Goal: Information Seeking & Learning: Learn about a topic

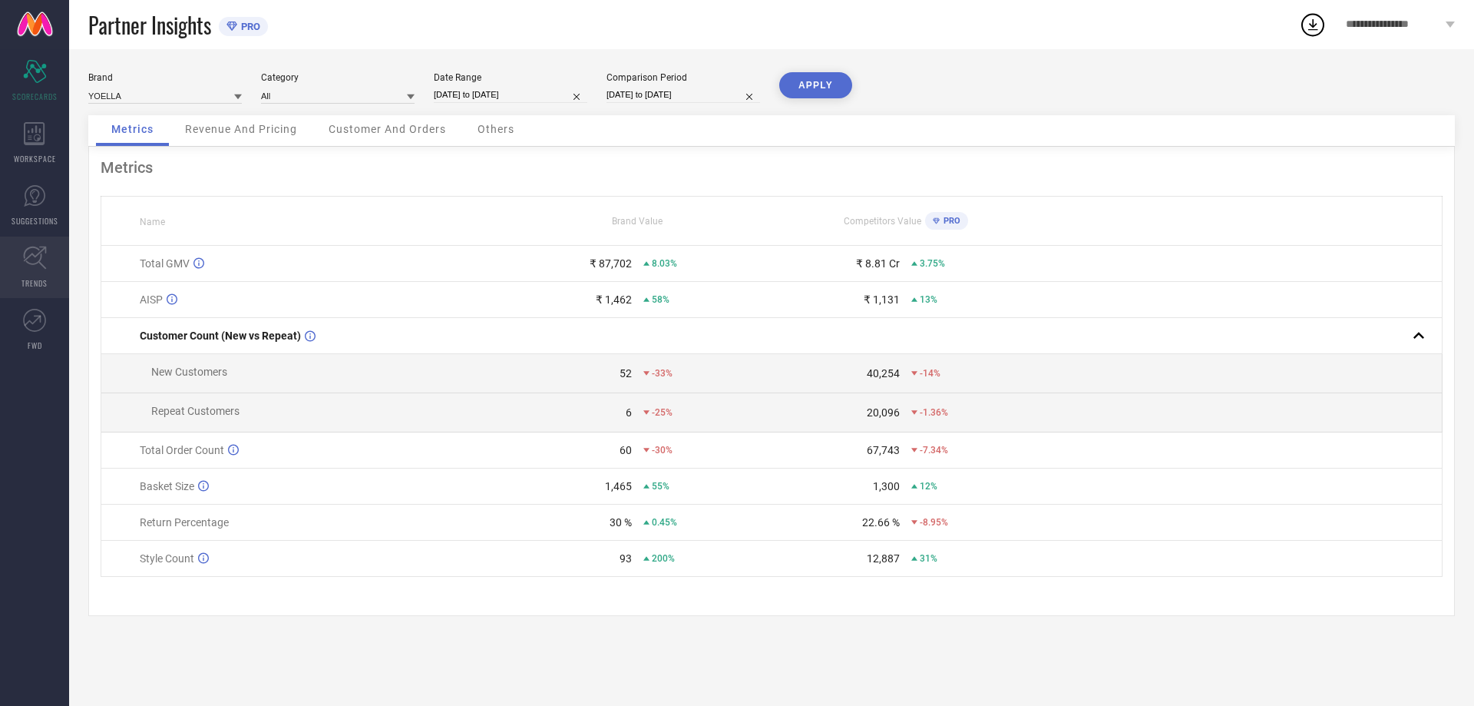
click at [35, 260] on icon at bounding box center [35, 258] width 24 height 24
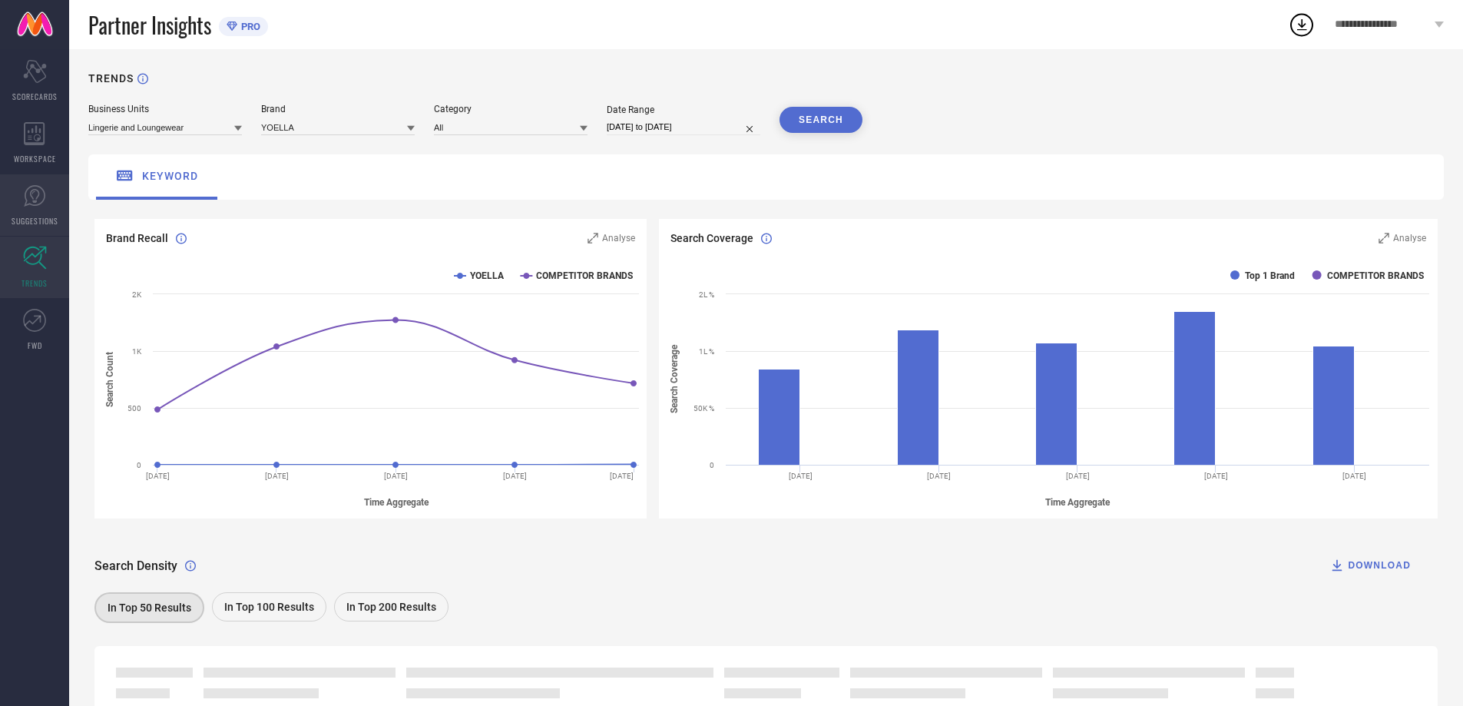
click at [39, 216] on span "SUGGESTIONS" at bounding box center [35, 221] width 47 height 12
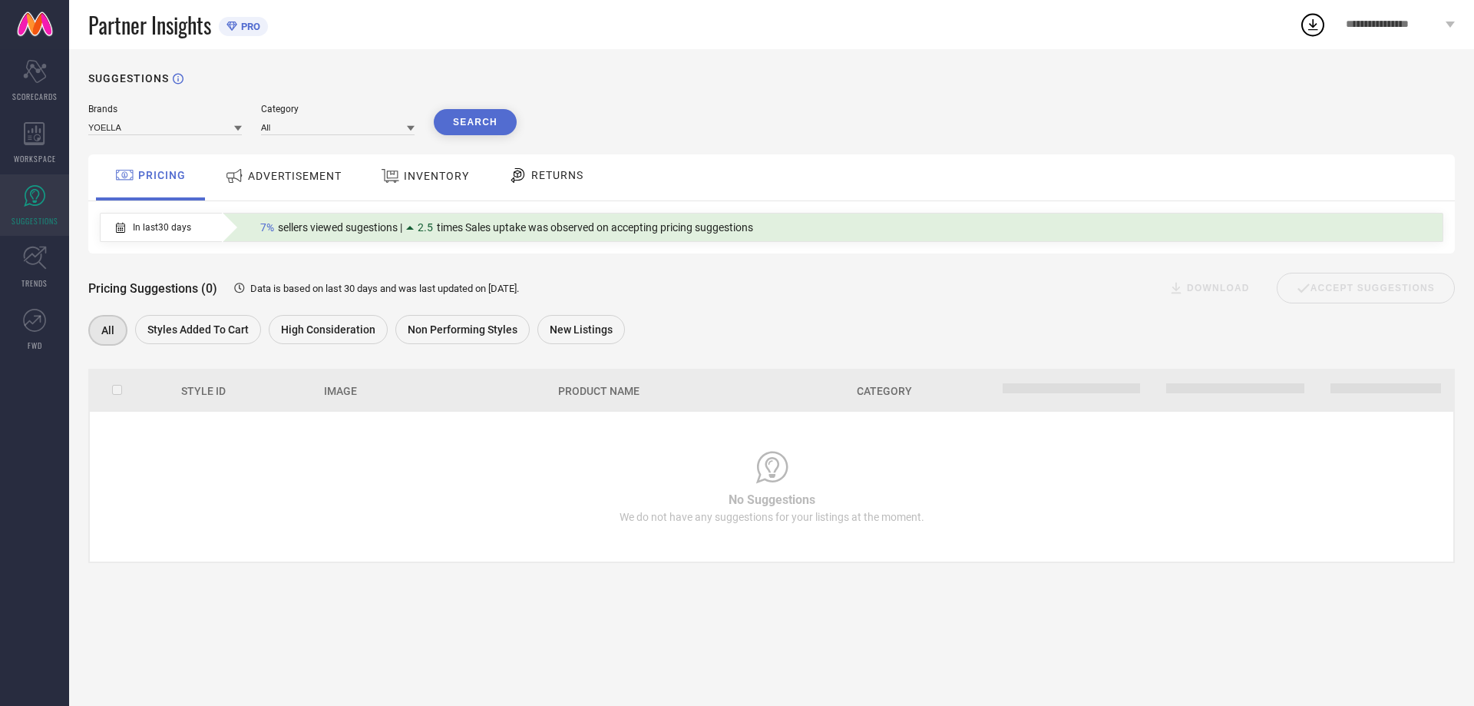
click at [295, 177] on span "ADVERTISEMENT" at bounding box center [295, 176] width 94 height 12
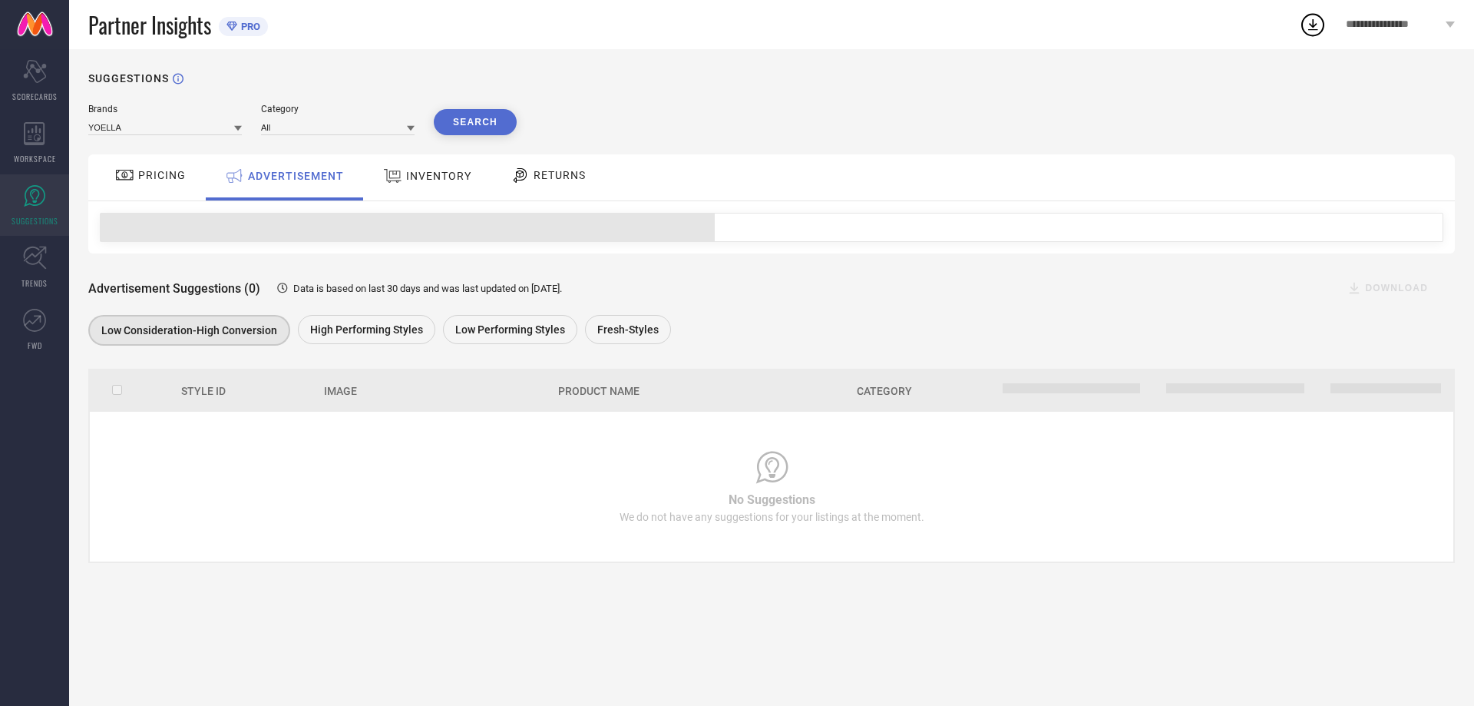
click at [417, 178] on span "INVENTORY" at bounding box center [438, 176] width 65 height 12
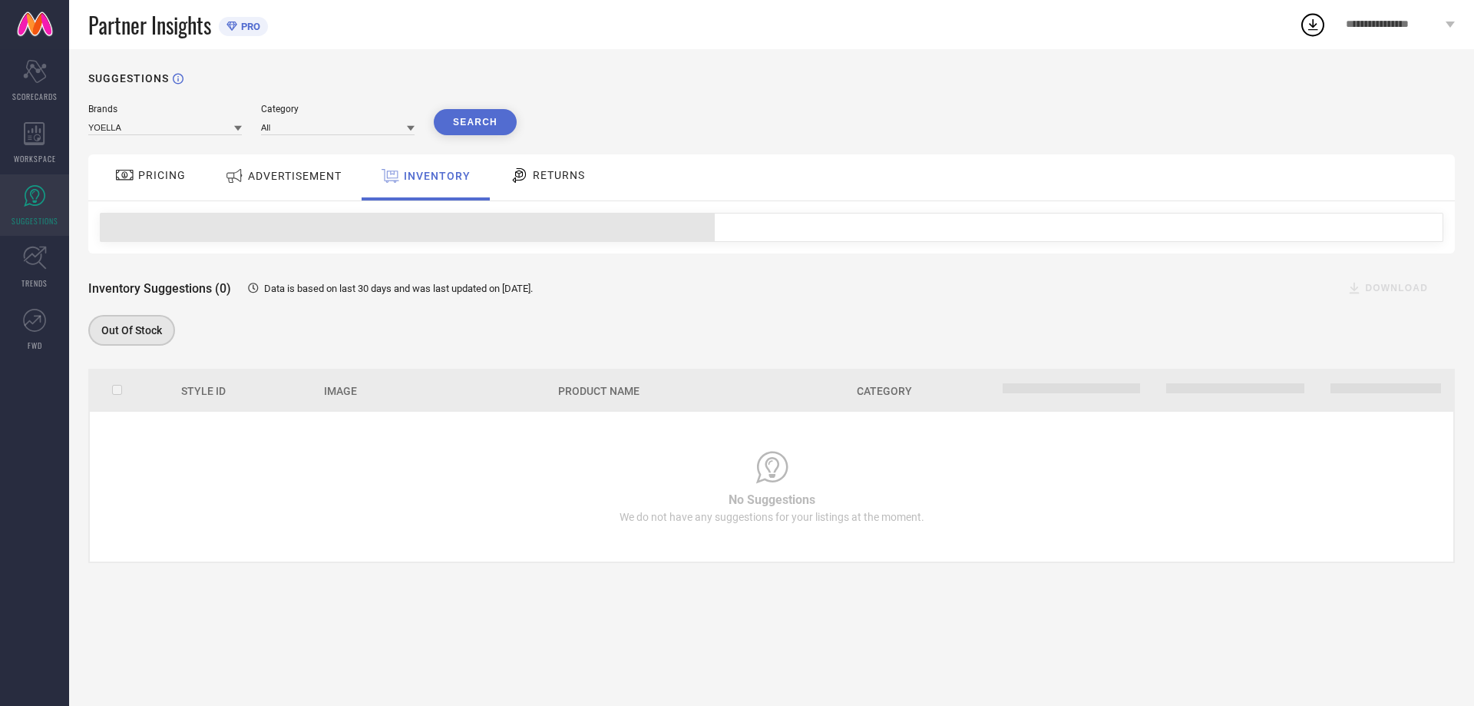
click at [533, 175] on span "RETURNS" at bounding box center [559, 175] width 52 height 12
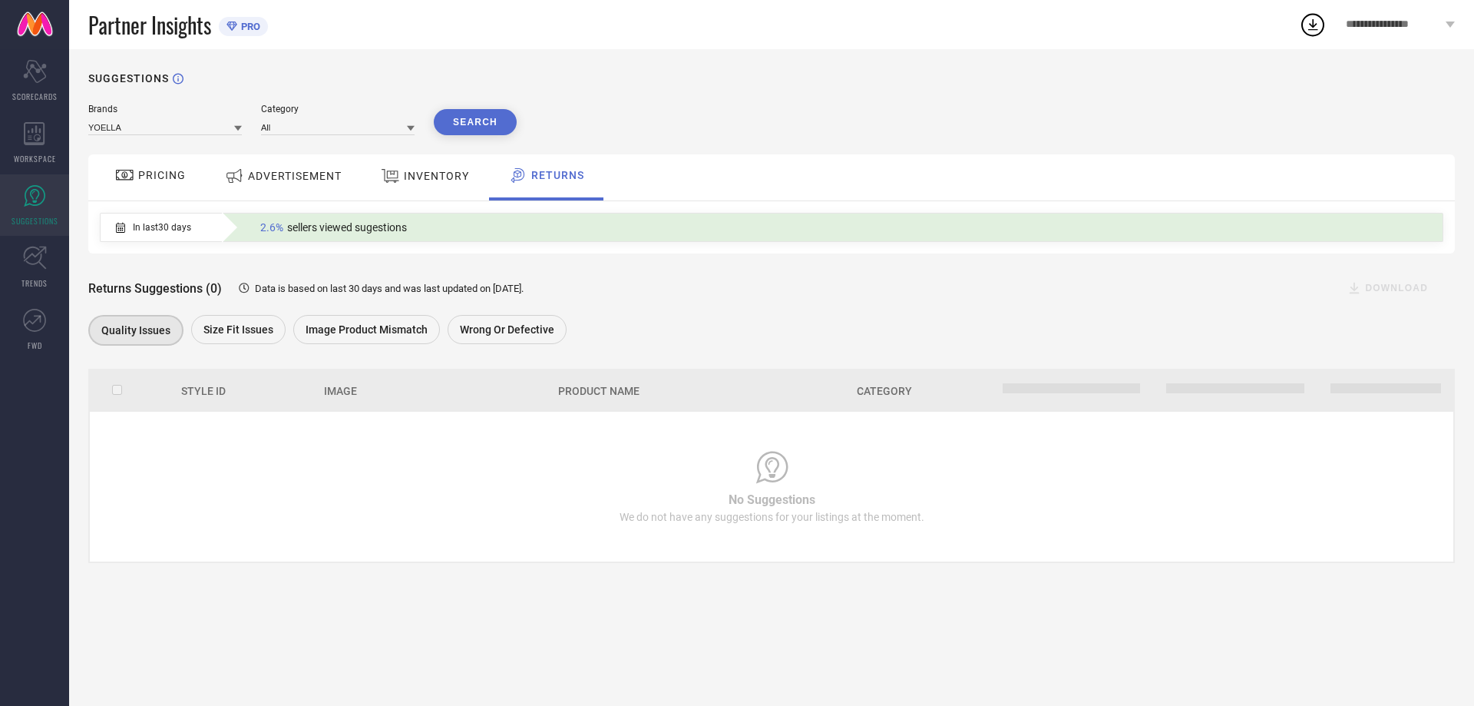
click at [270, 230] on span "2.6%" at bounding box center [271, 227] width 23 height 12
click at [388, 236] on div "2.6% sellers viewed sugestions" at bounding box center [334, 227] width 162 height 20
drag, startPoint x: 258, startPoint y: 332, endPoint x: 301, endPoint y: 328, distance: 43.2
click at [257, 331] on span "Size fit issues" at bounding box center [238, 329] width 70 height 12
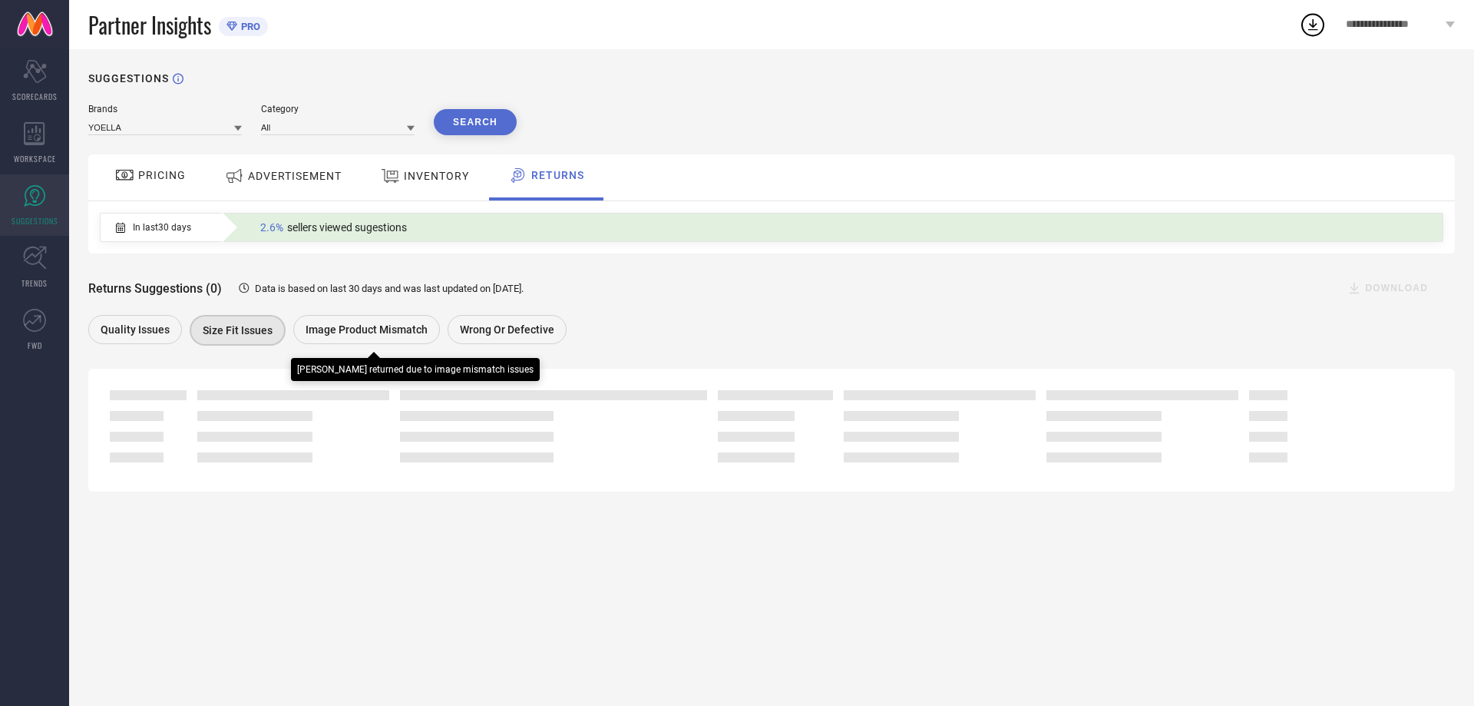
click at [341, 327] on span "Image product mismatch" at bounding box center [367, 329] width 122 height 12
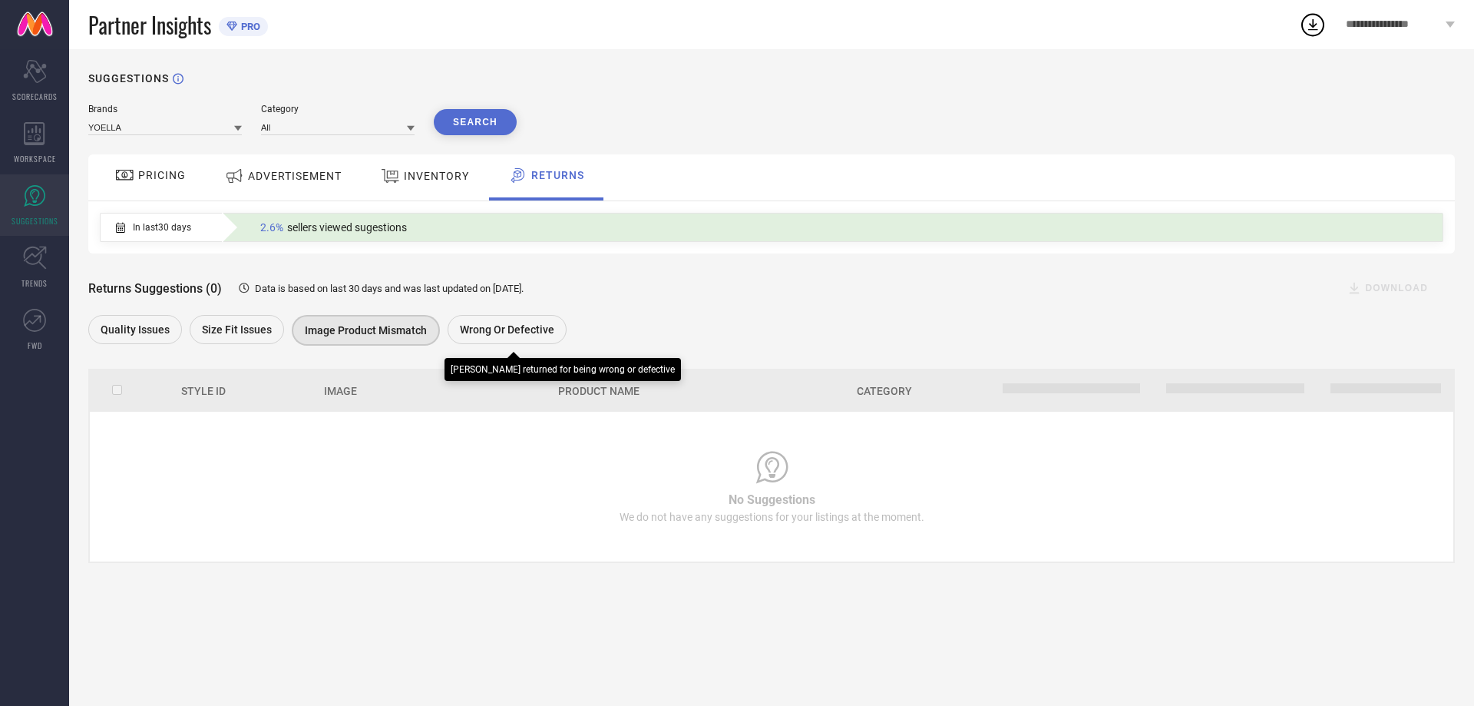
click at [483, 326] on span "Wrong or Defective" at bounding box center [507, 329] width 94 height 12
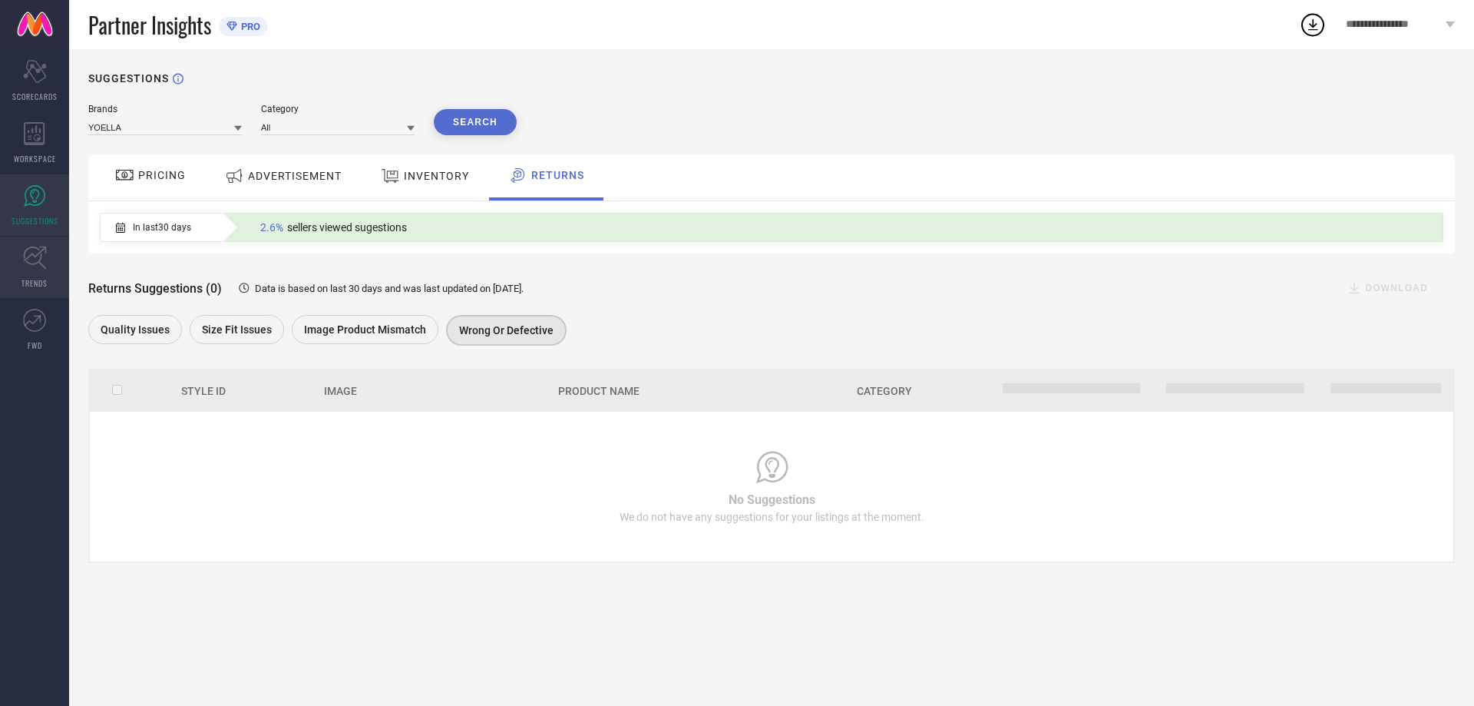
drag, startPoint x: 30, startPoint y: 259, endPoint x: 34, endPoint y: 267, distance: 9.3
click at [31, 260] on icon at bounding box center [35, 258] width 24 height 24
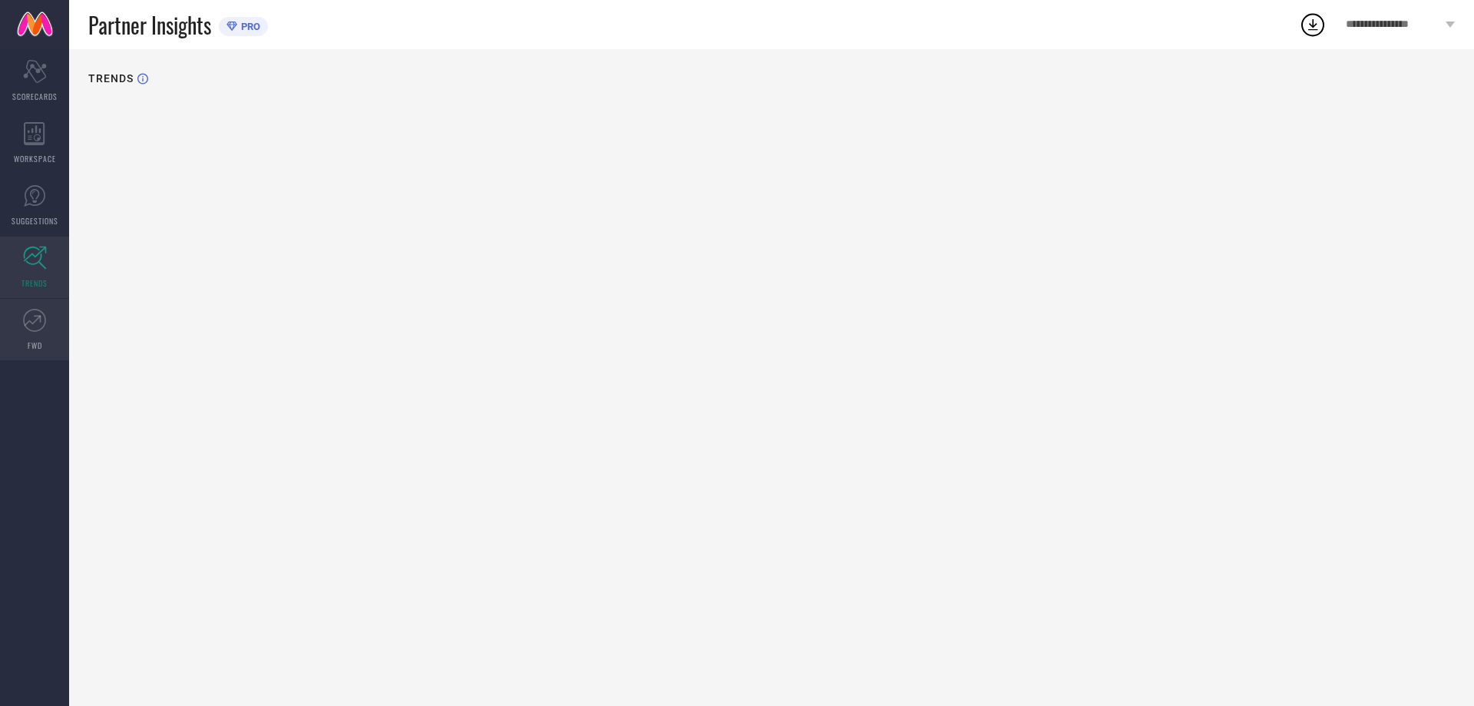
click at [30, 333] on link "FWD" at bounding box center [34, 329] width 69 height 61
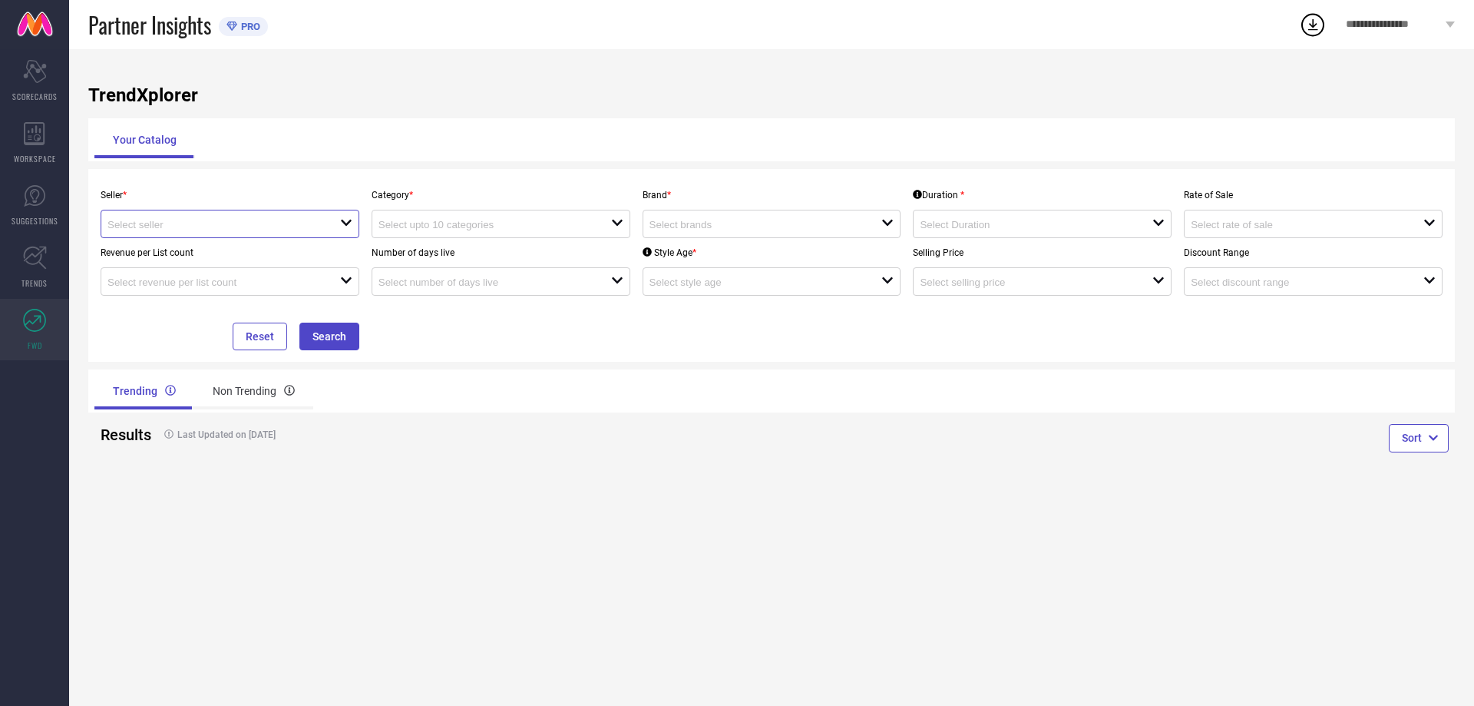
click at [193, 230] on input at bounding box center [212, 225] width 210 height 12
click at [191, 253] on li "[PERSON_NAME] ENTERPRISE ( 23806 )" at bounding box center [229, 254] width 257 height 28
type input "[PERSON_NAME] ENTERPRISE ( 23806 )"
click at [494, 217] on div "open" at bounding box center [501, 224] width 259 height 28
click at [498, 227] on input at bounding box center [484, 225] width 210 height 12
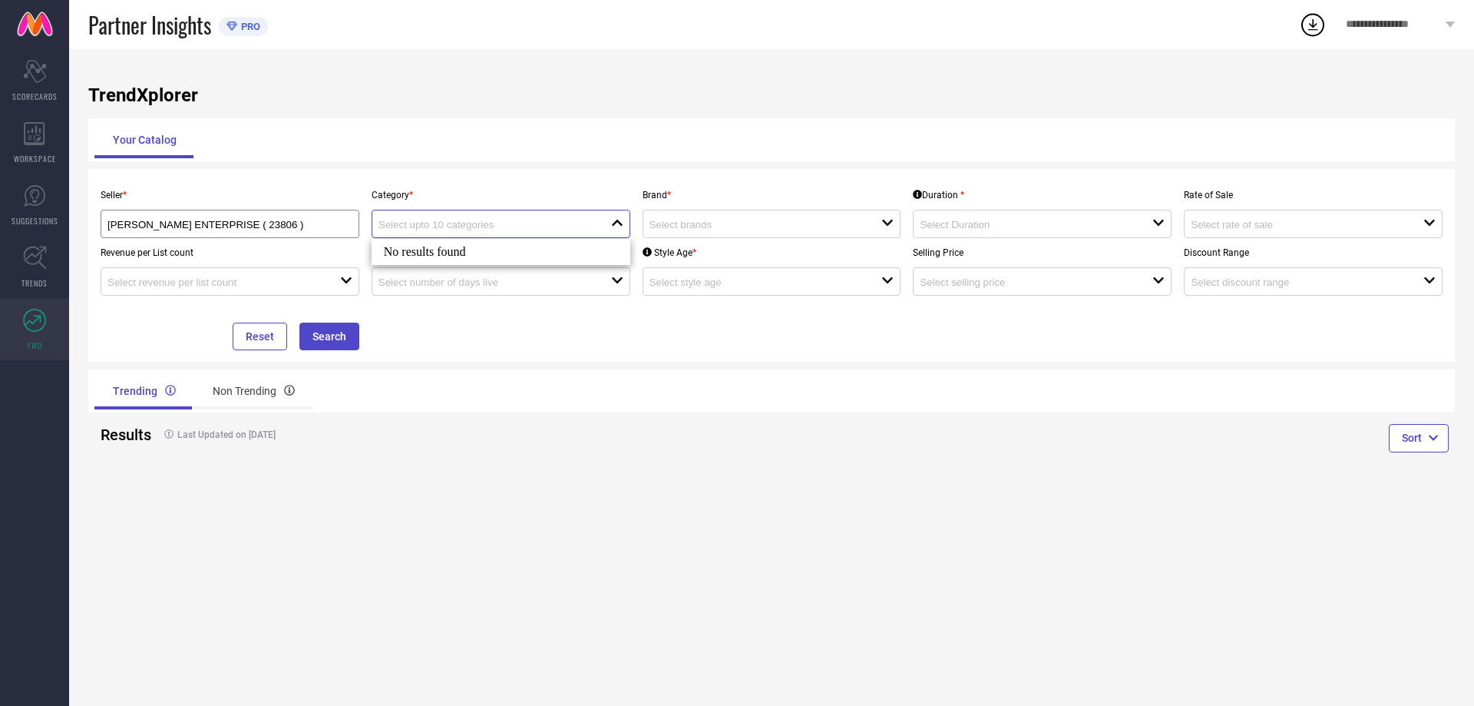
click at [498, 227] on input at bounding box center [484, 225] width 210 height 12
click at [707, 220] on input at bounding box center [755, 225] width 210 height 12
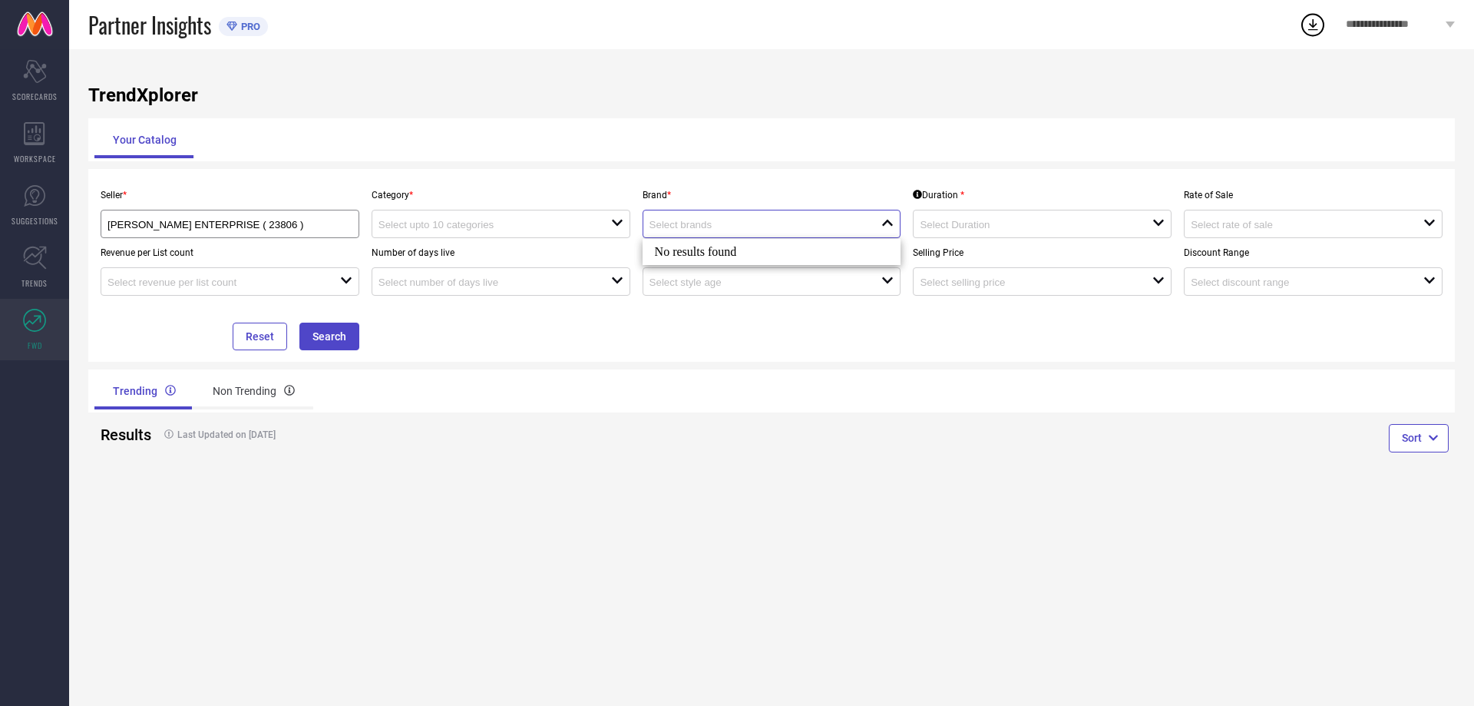
click at [708, 220] on input at bounding box center [755, 225] width 210 height 12
click at [862, 172] on div "Seller * [PERSON_NAME] ENTERPRISE ( 23806 ) Category * open Brand * close Durat…" at bounding box center [771, 265] width 1367 height 193
click at [960, 227] on input at bounding box center [1025, 225] width 210 height 12
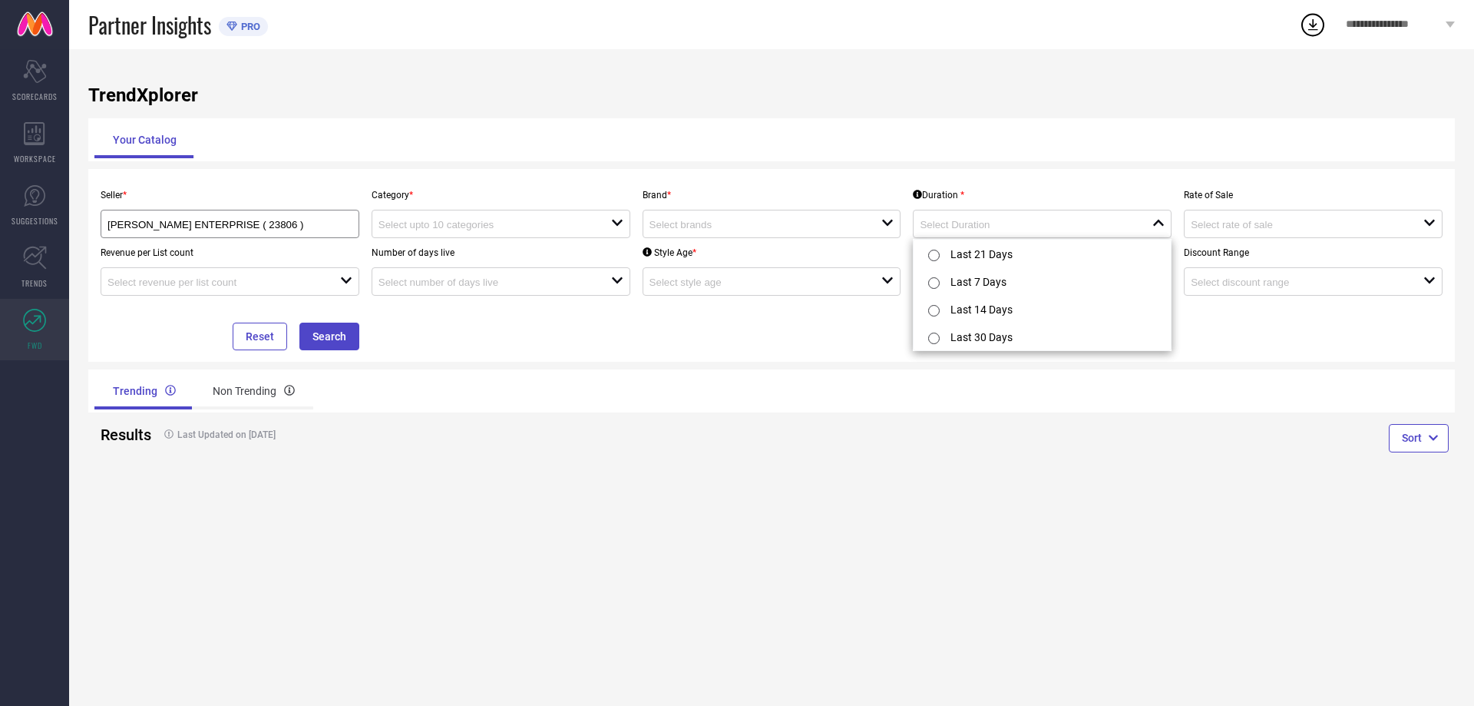
click at [962, 167] on div "TrendXplorer Your Catalog Seller * [PERSON_NAME] ENTERPRISE ( 23806 ) Category …" at bounding box center [771, 377] width 1405 height 656
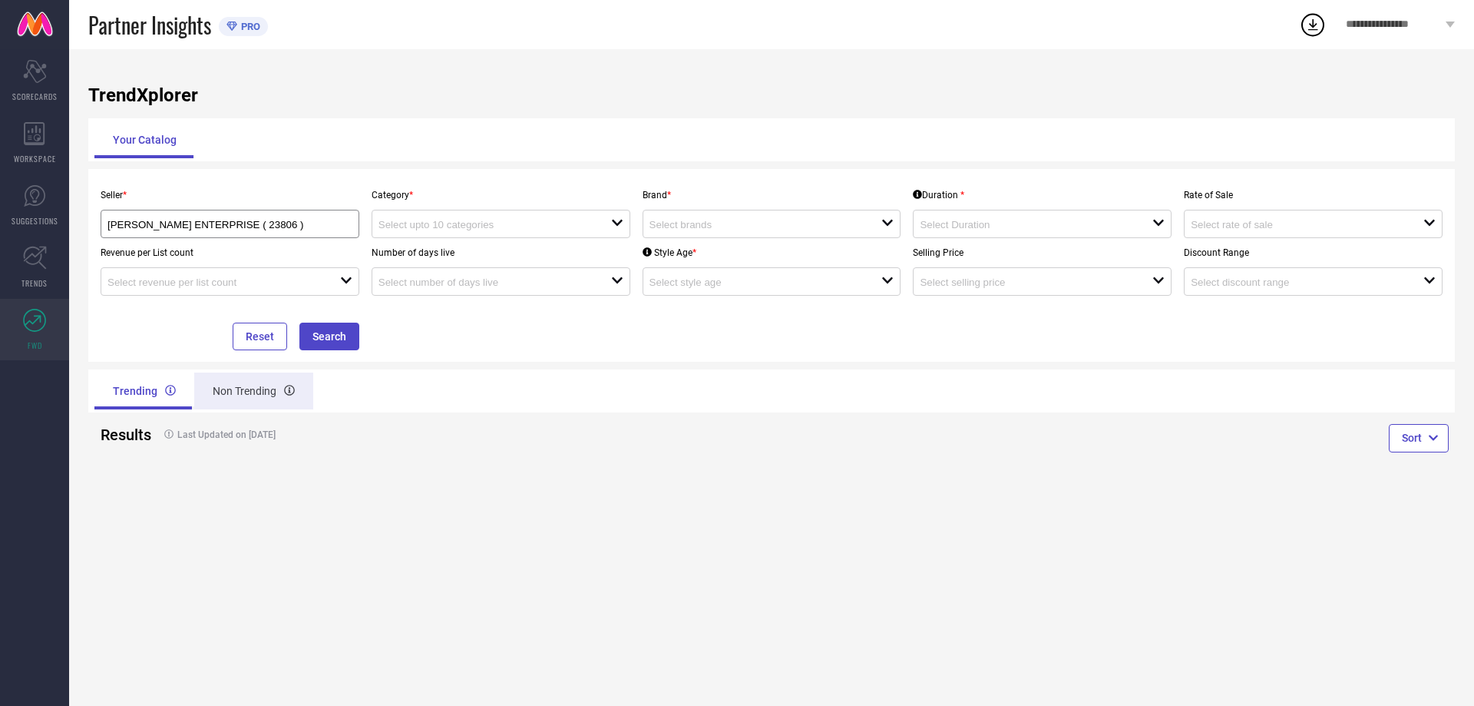
click at [253, 388] on div "Non Trending" at bounding box center [253, 390] width 119 height 37
click at [134, 393] on div "Trending" at bounding box center [142, 390] width 97 height 37
click at [453, 225] on input at bounding box center [484, 225] width 210 height 12
drag, startPoint x: 444, startPoint y: 253, endPoint x: 470, endPoint y: 249, distance: 26.4
click at [443, 253] on div "No results found" at bounding box center [501, 252] width 259 height 26
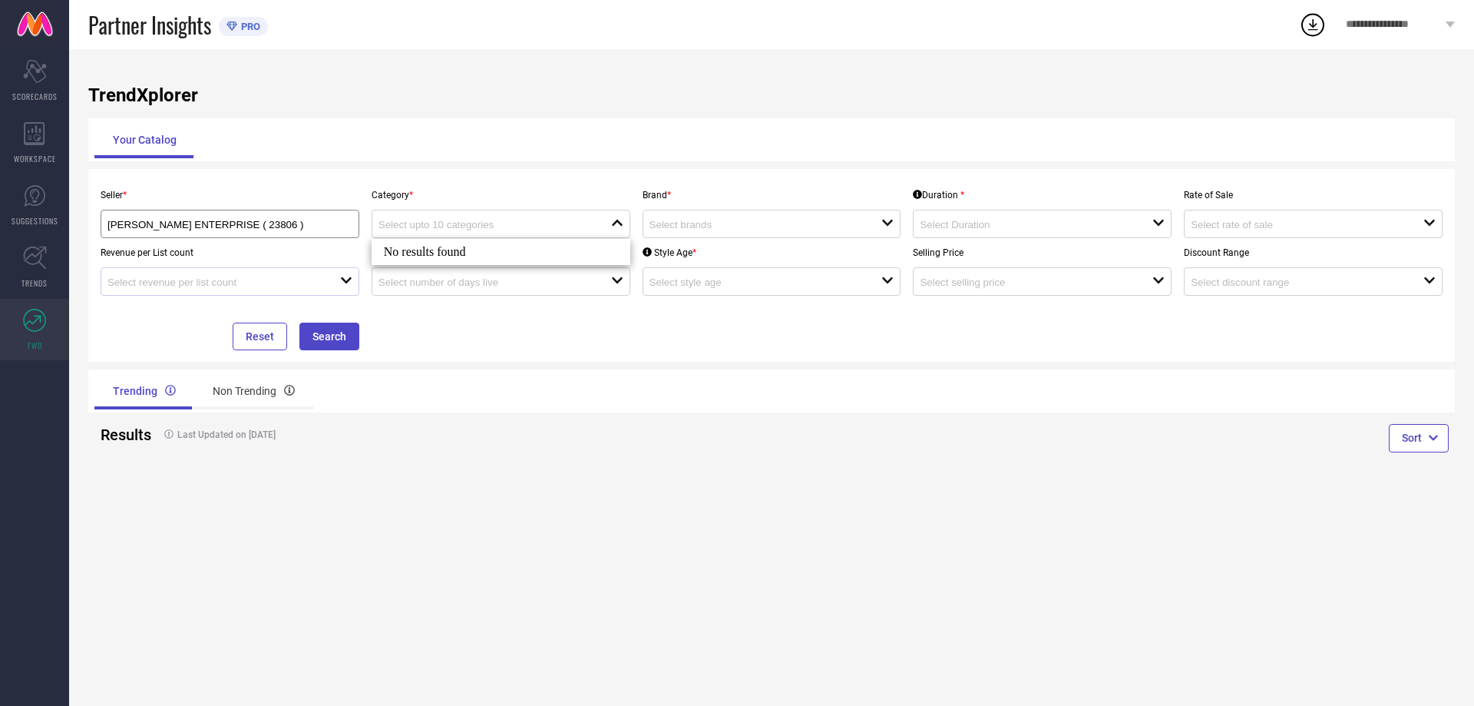
click at [164, 274] on div "open" at bounding box center [230, 281] width 259 height 28
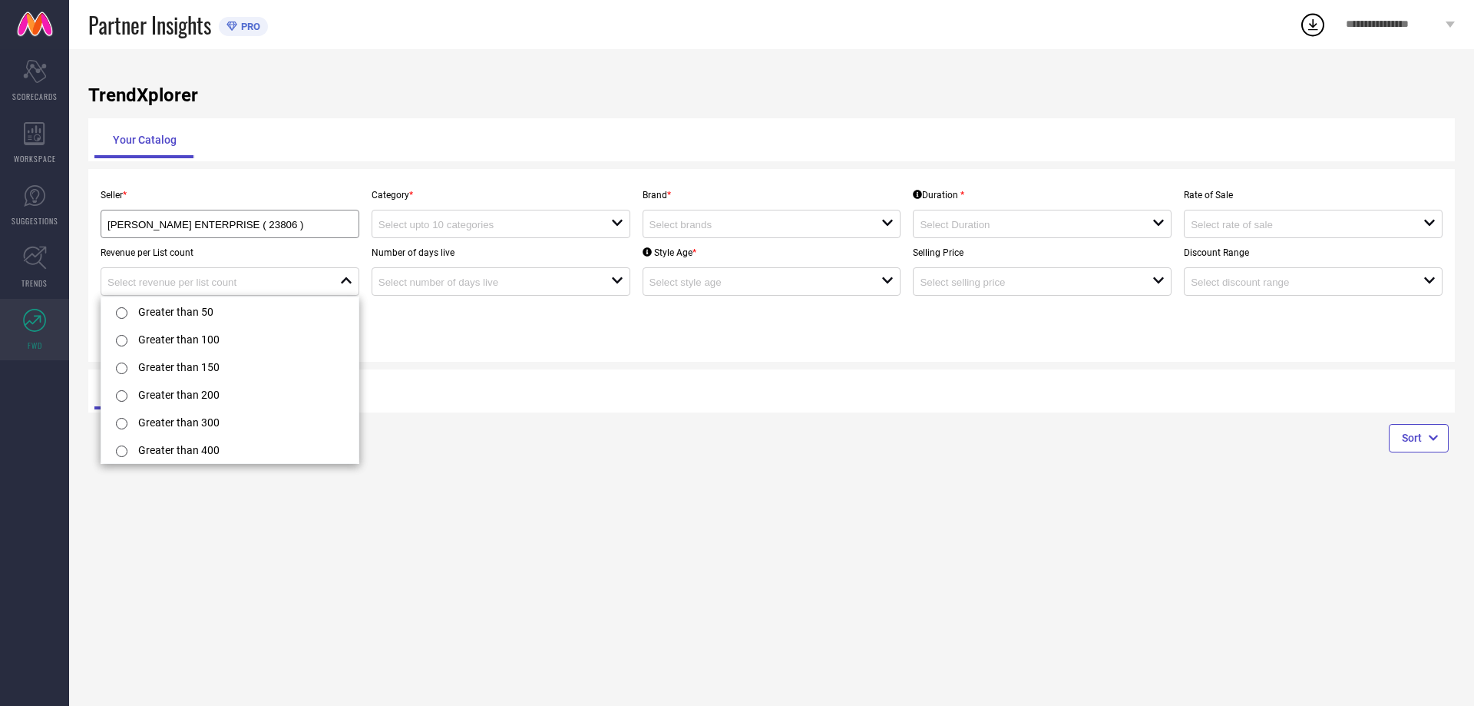
click at [41, 313] on icon at bounding box center [34, 320] width 23 height 23
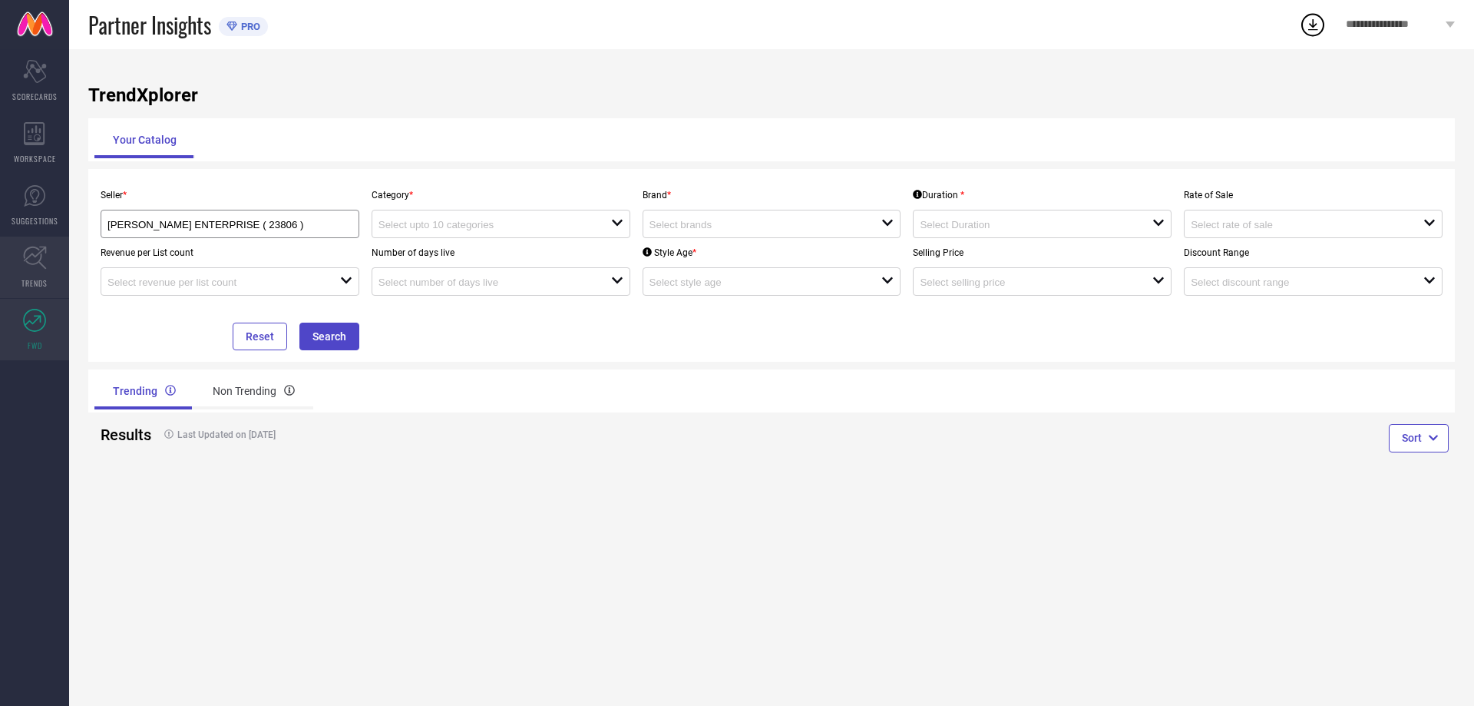
click at [39, 266] on icon at bounding box center [35, 258] width 24 height 24
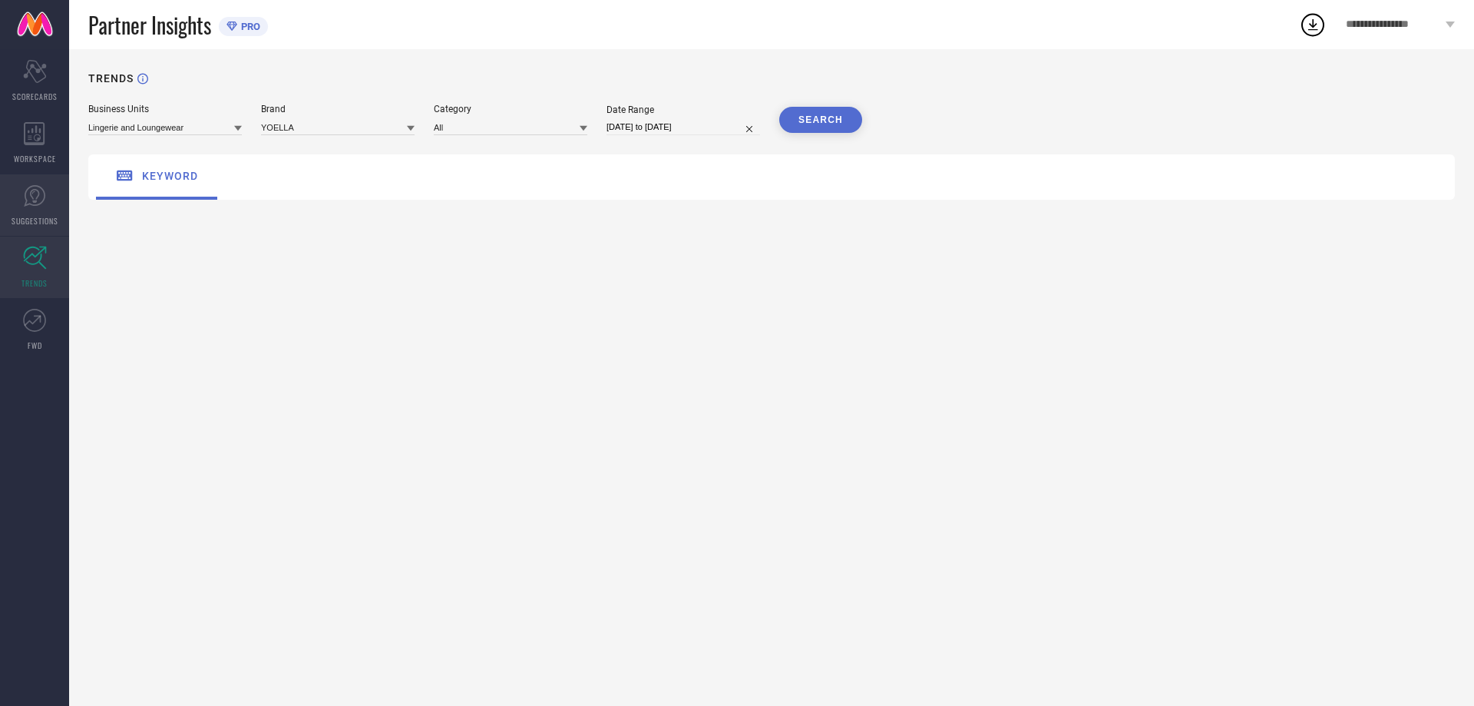
click at [41, 216] on span "SUGGESTIONS" at bounding box center [35, 221] width 47 height 12
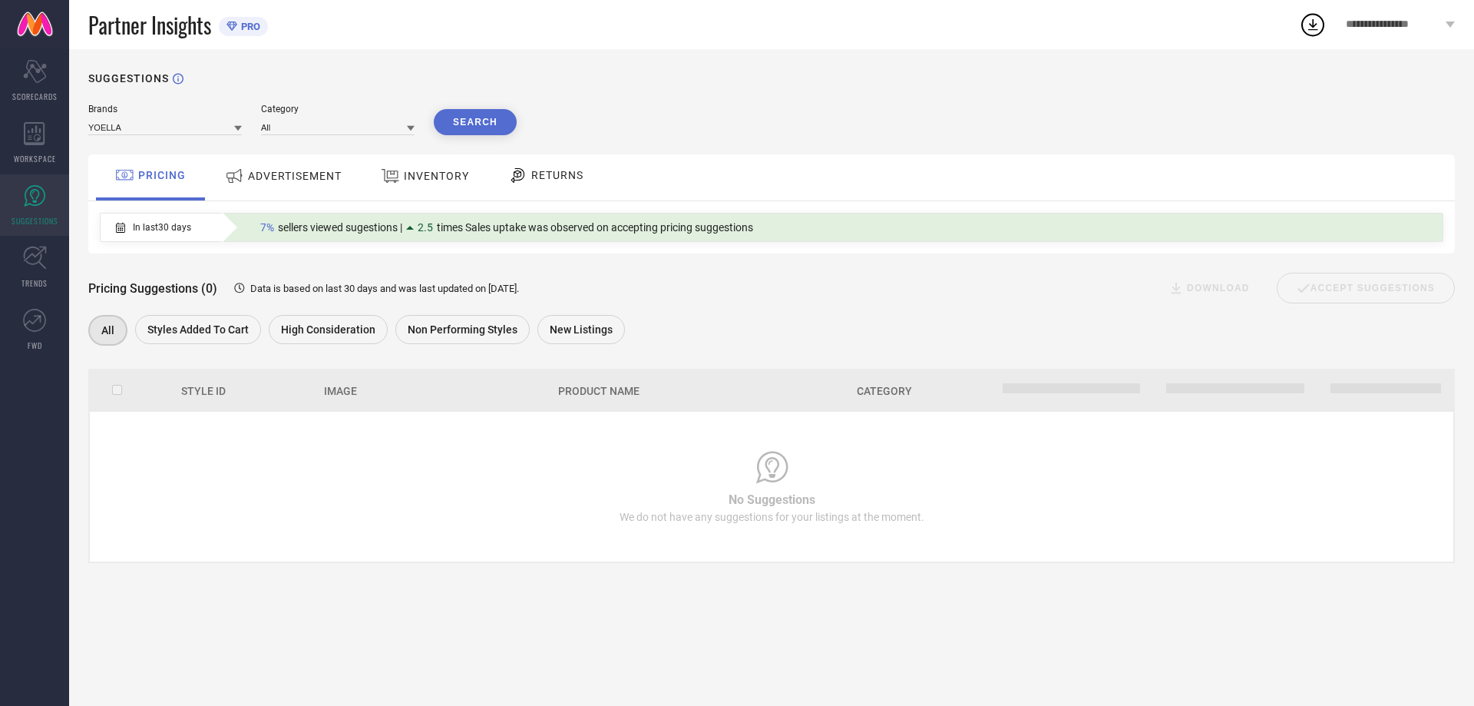
click at [544, 177] on span "RETURNS" at bounding box center [557, 175] width 52 height 12
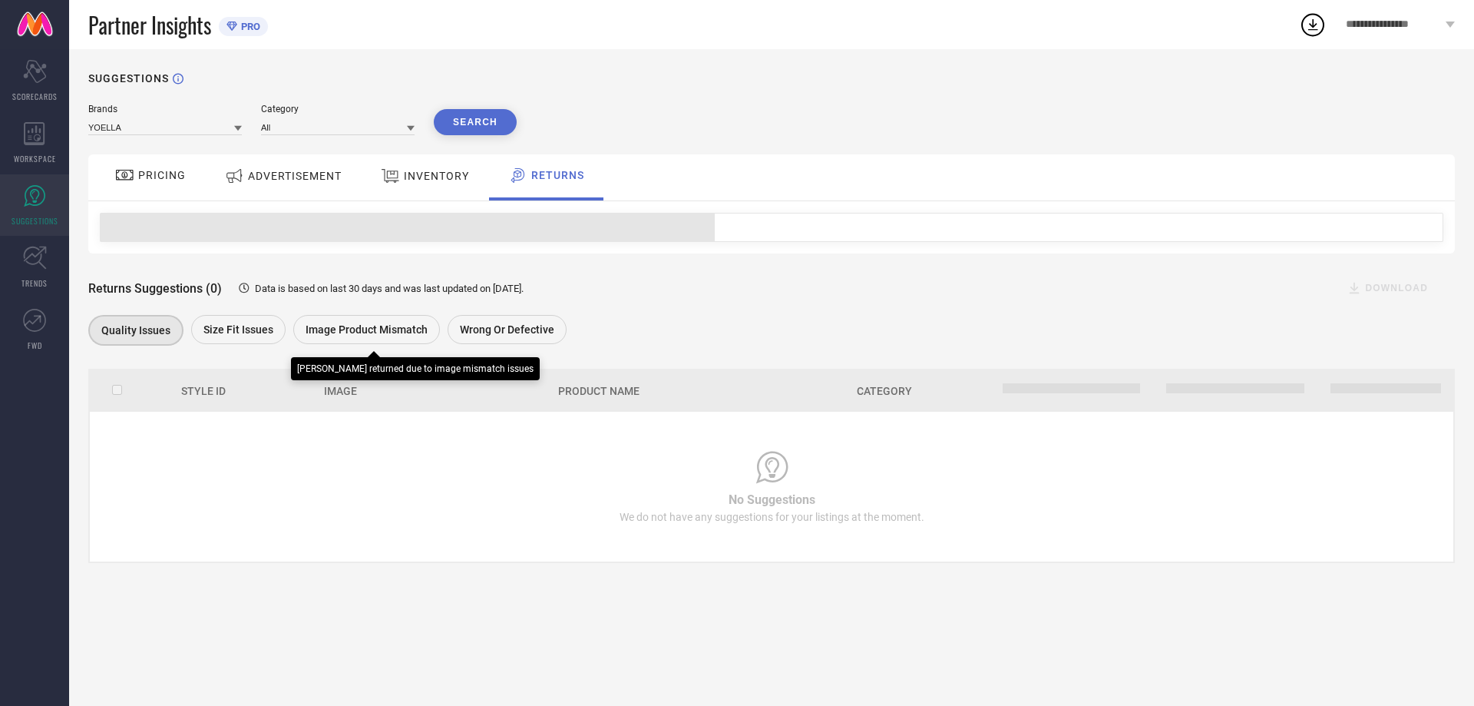
click at [348, 329] on span "Image product mismatch" at bounding box center [367, 329] width 122 height 12
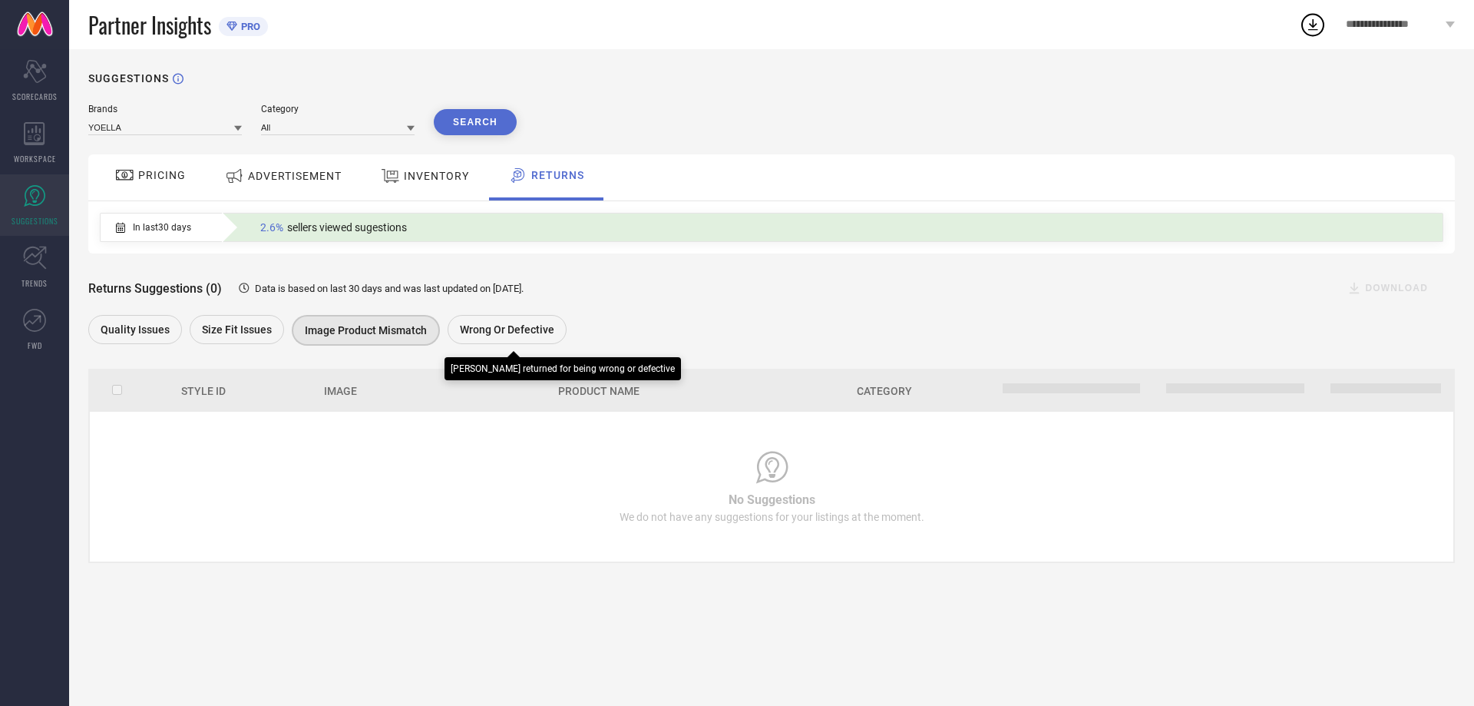
click at [477, 329] on span "Wrong or Defective" at bounding box center [507, 329] width 94 height 12
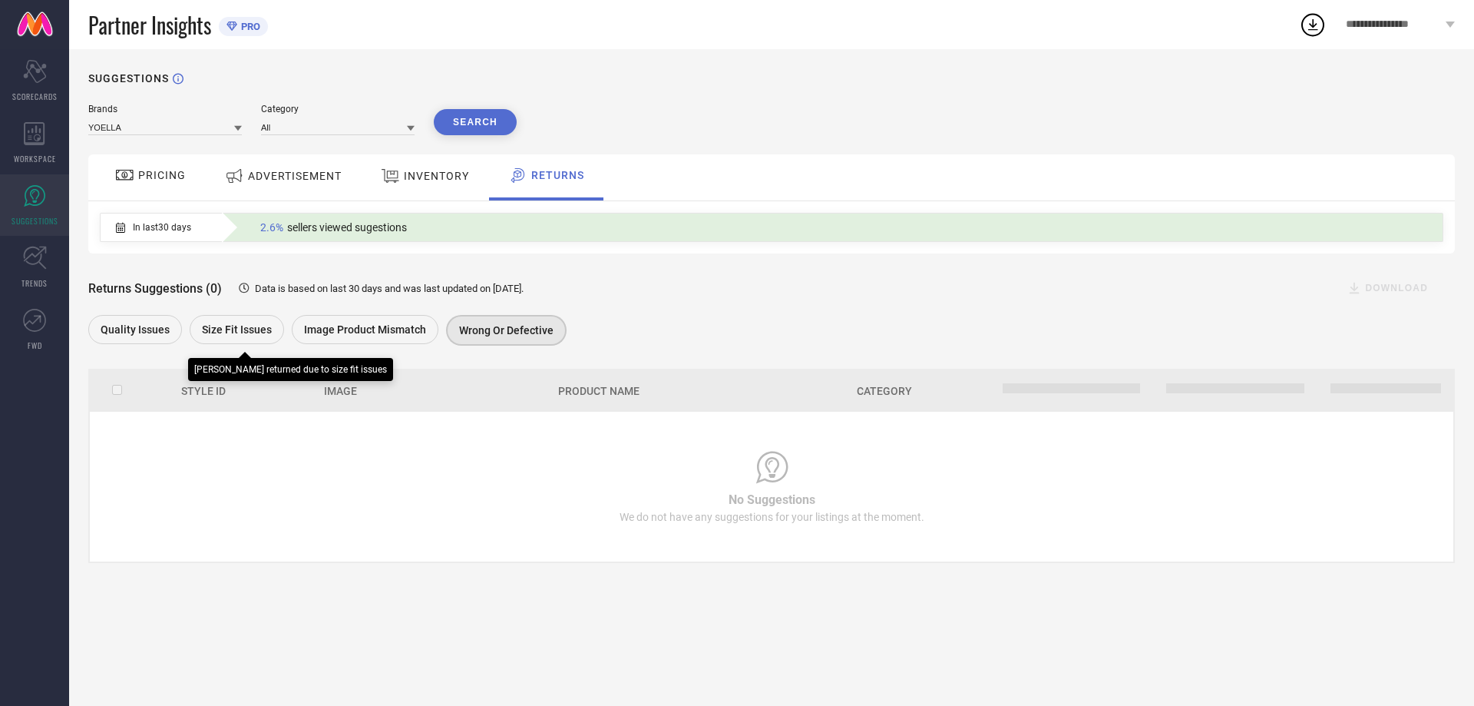
click at [230, 325] on span "Size fit issues" at bounding box center [237, 329] width 70 height 12
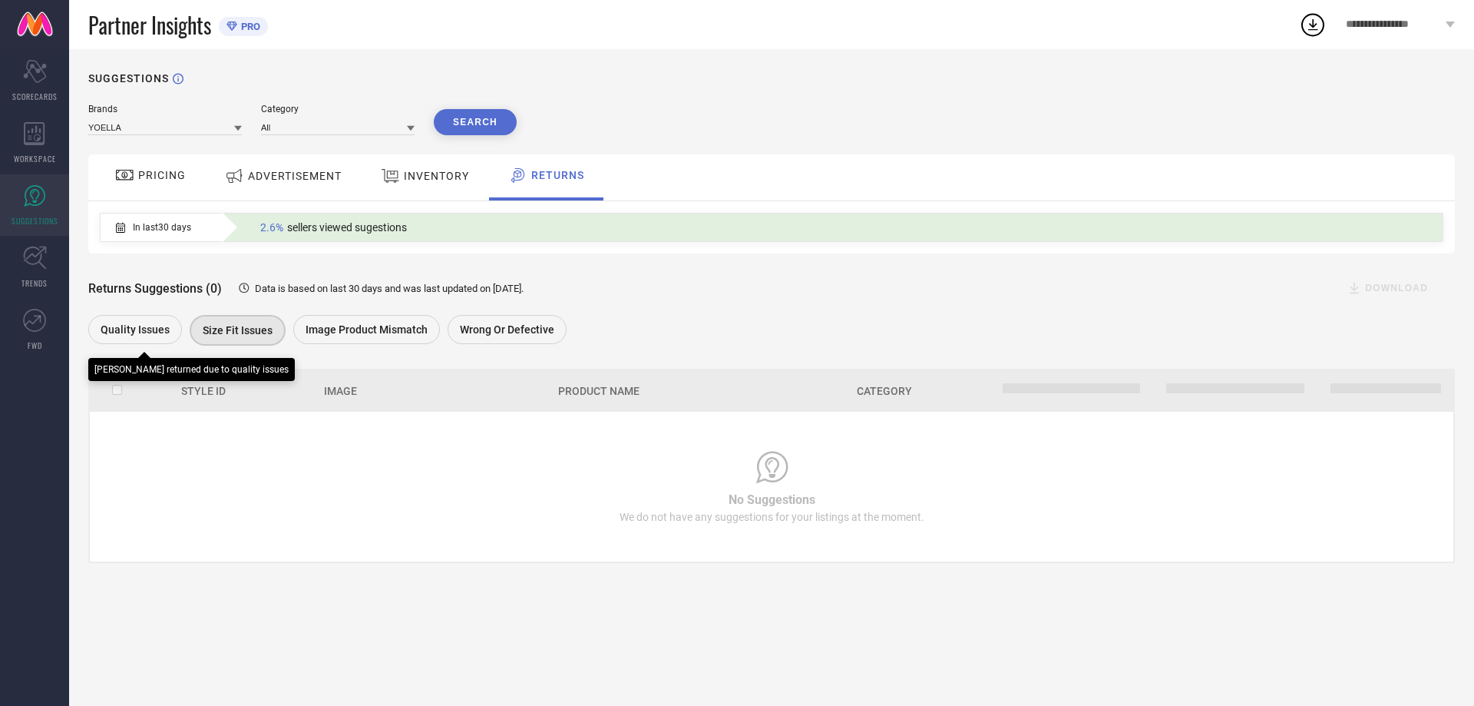
click at [151, 325] on span "Quality issues" at bounding box center [135, 329] width 69 height 12
click at [180, 233] on span "In last 30 days" at bounding box center [162, 227] width 58 height 11
click at [332, 230] on span "sellers viewed sugestions" at bounding box center [347, 227] width 120 height 12
click at [232, 329] on span "Size fit issues" at bounding box center [238, 329] width 70 height 12
click at [42, 146] on div "WORKSPACE" at bounding box center [34, 142] width 69 height 61
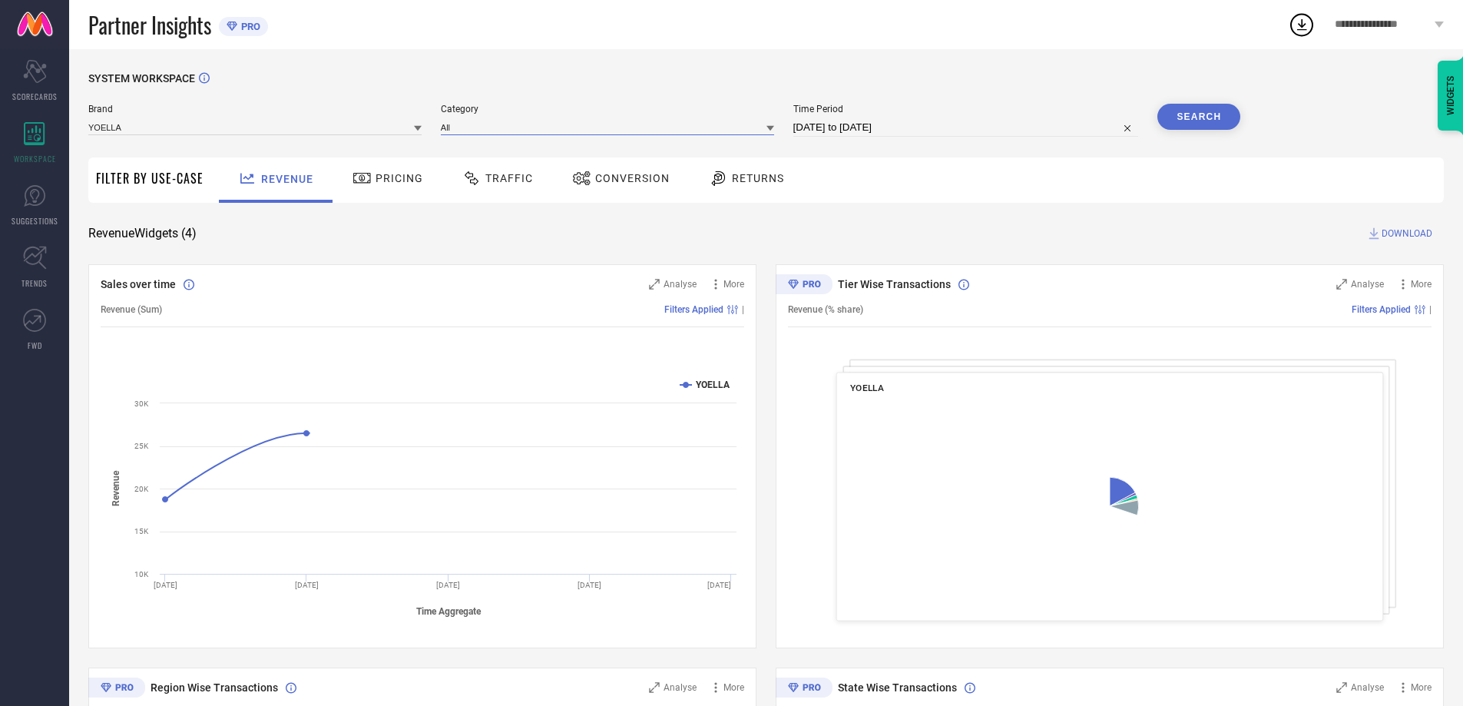
click at [498, 124] on input at bounding box center [607, 127] width 333 height 16
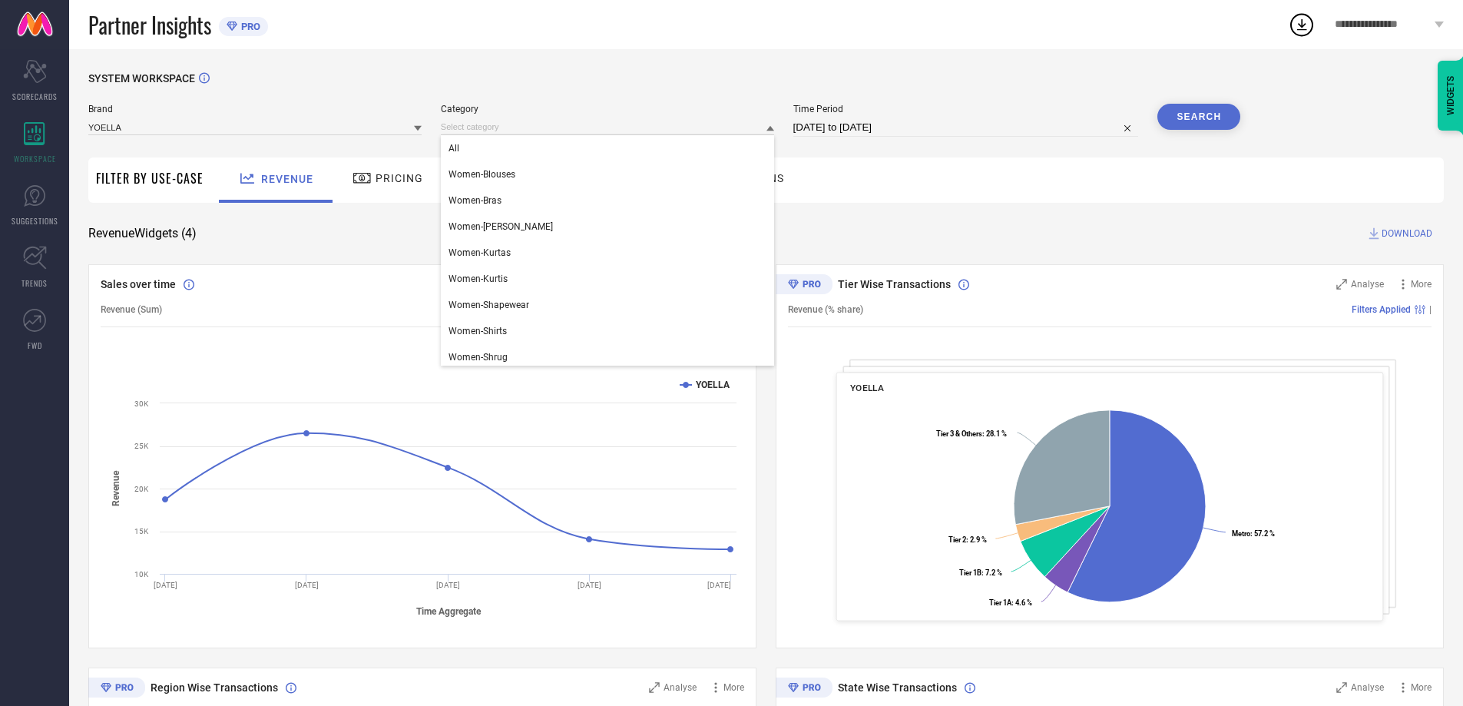
click at [574, 62] on div "SYSTEM WORKSPACE Brand YOELLA Category All Women-Blouses Women-Bras Women-Kurta…" at bounding box center [766, 561] width 1394 height 1025
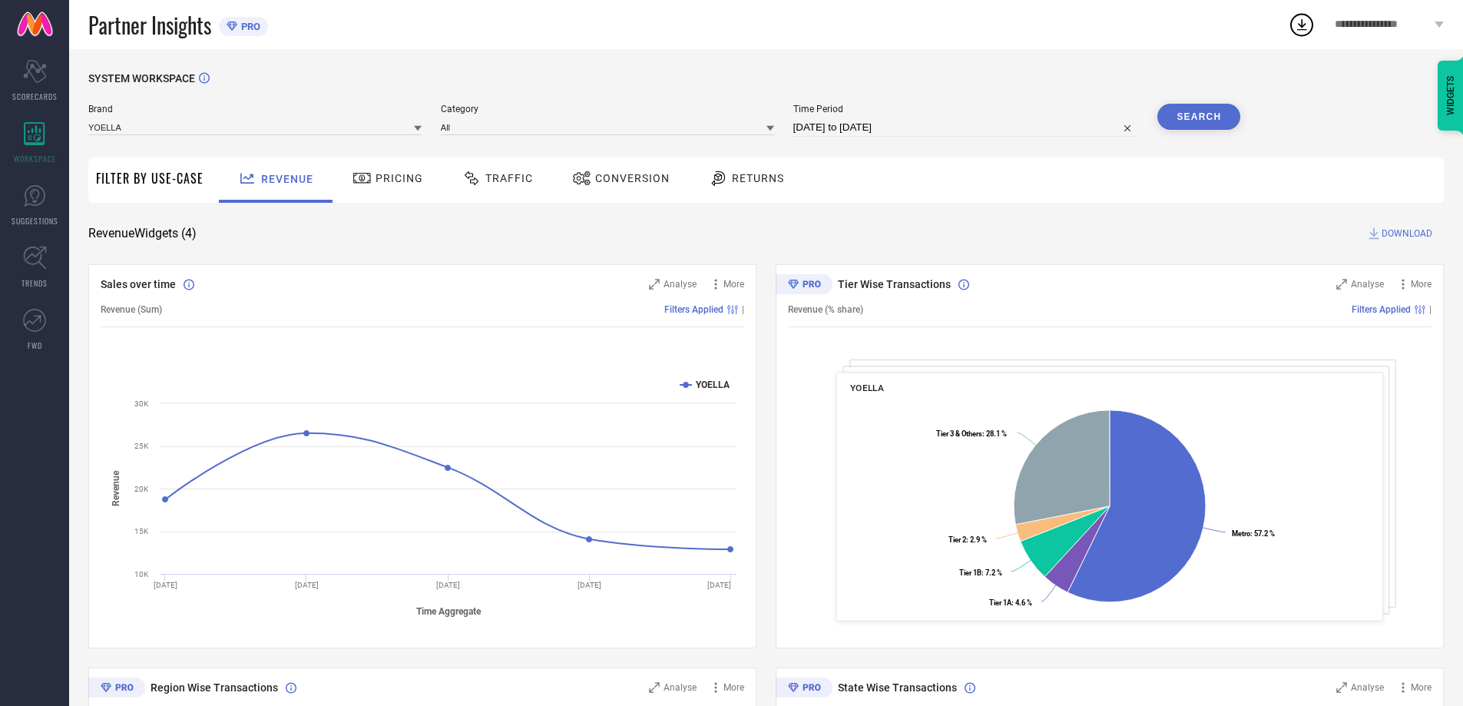
click at [961, 126] on input "[DATE] to [DATE]" at bounding box center [966, 127] width 346 height 18
select select "7"
select select "2025"
select select "8"
select select "2025"
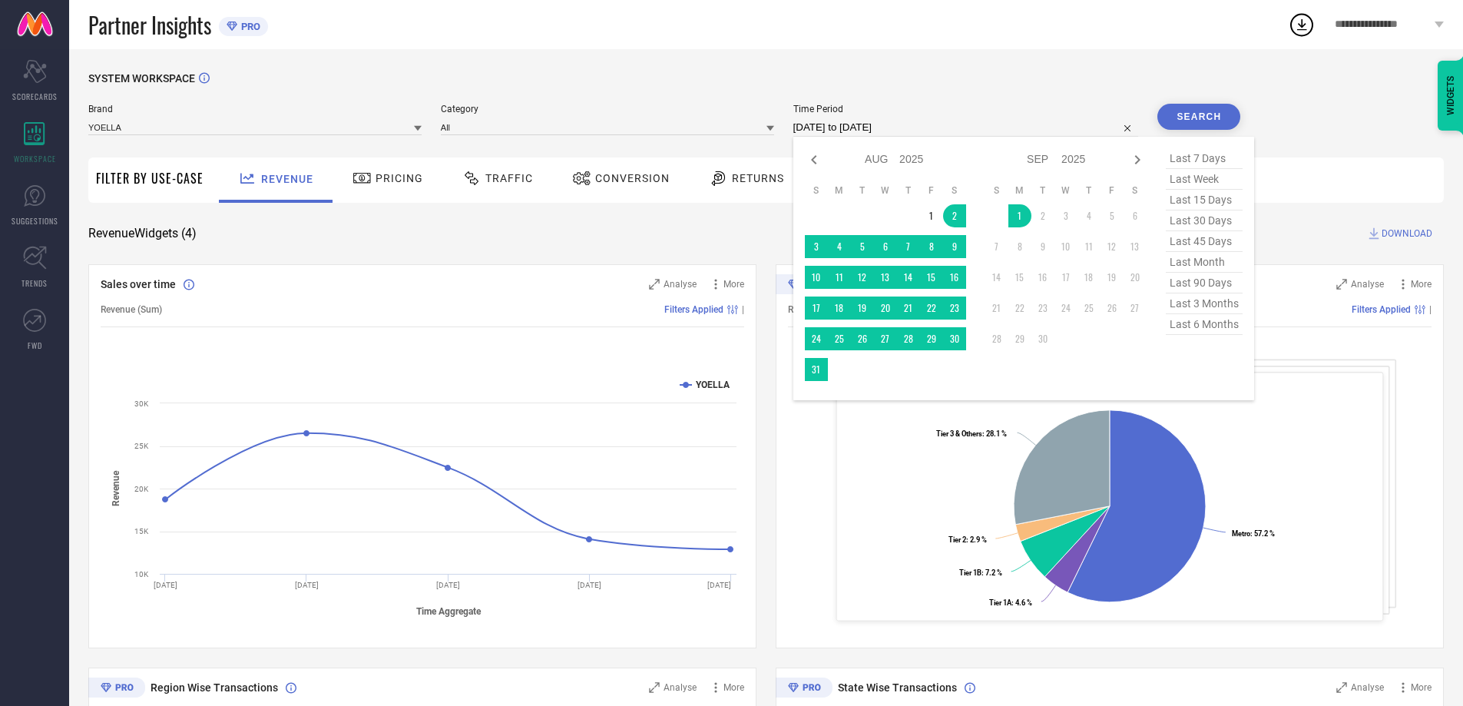
click at [690, 64] on div "SYSTEM WORKSPACE Brand YOELLA Category All Time Period [DATE] to [DATE] Jan Feb…" at bounding box center [766, 561] width 1394 height 1025
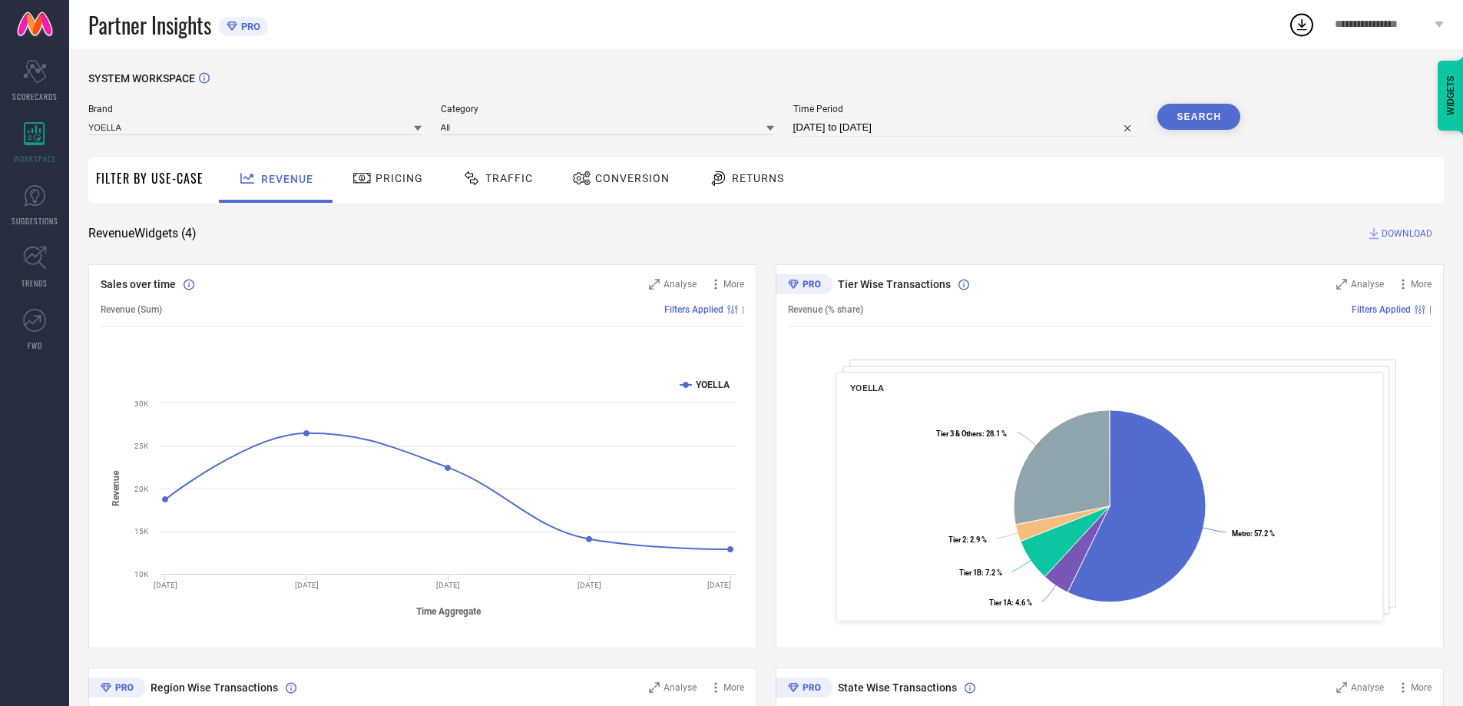
click at [758, 186] on div "Returns" at bounding box center [746, 178] width 83 height 26
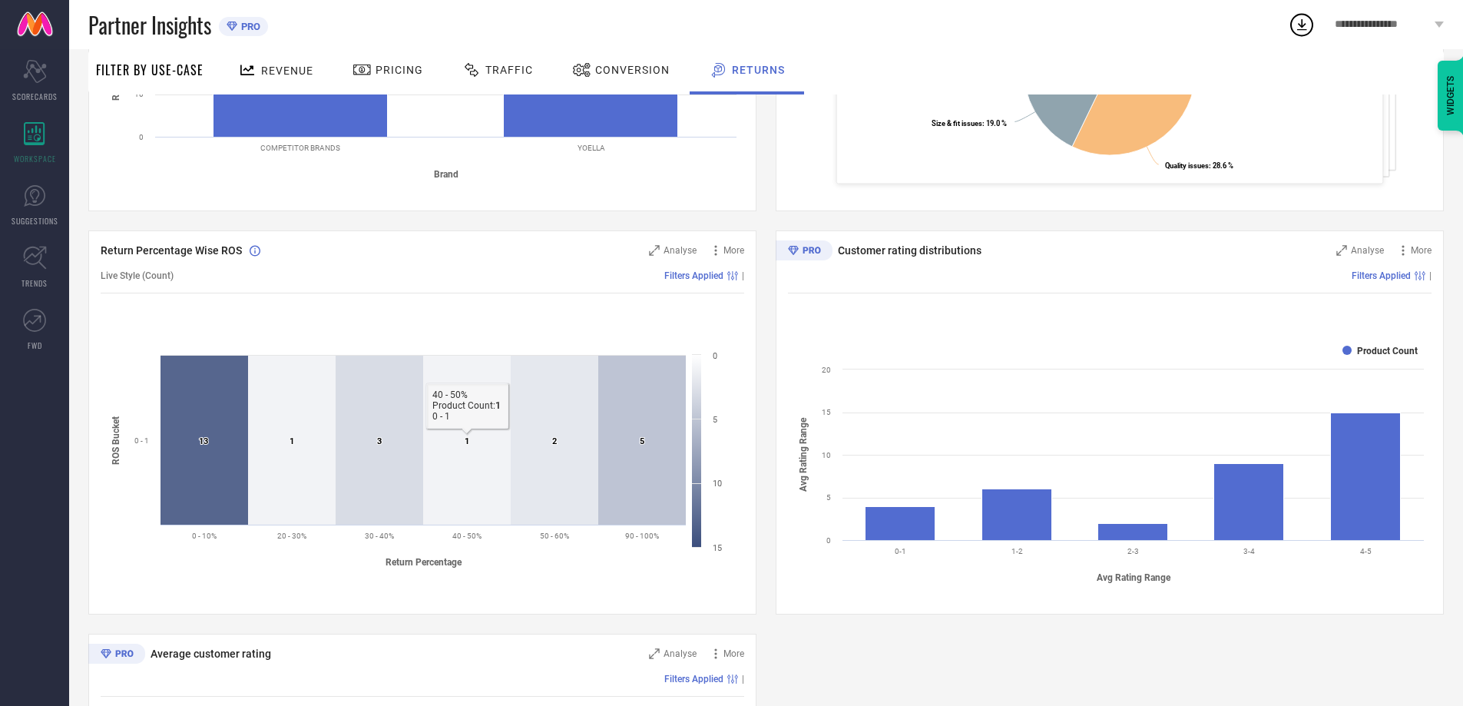
scroll to position [389, 0]
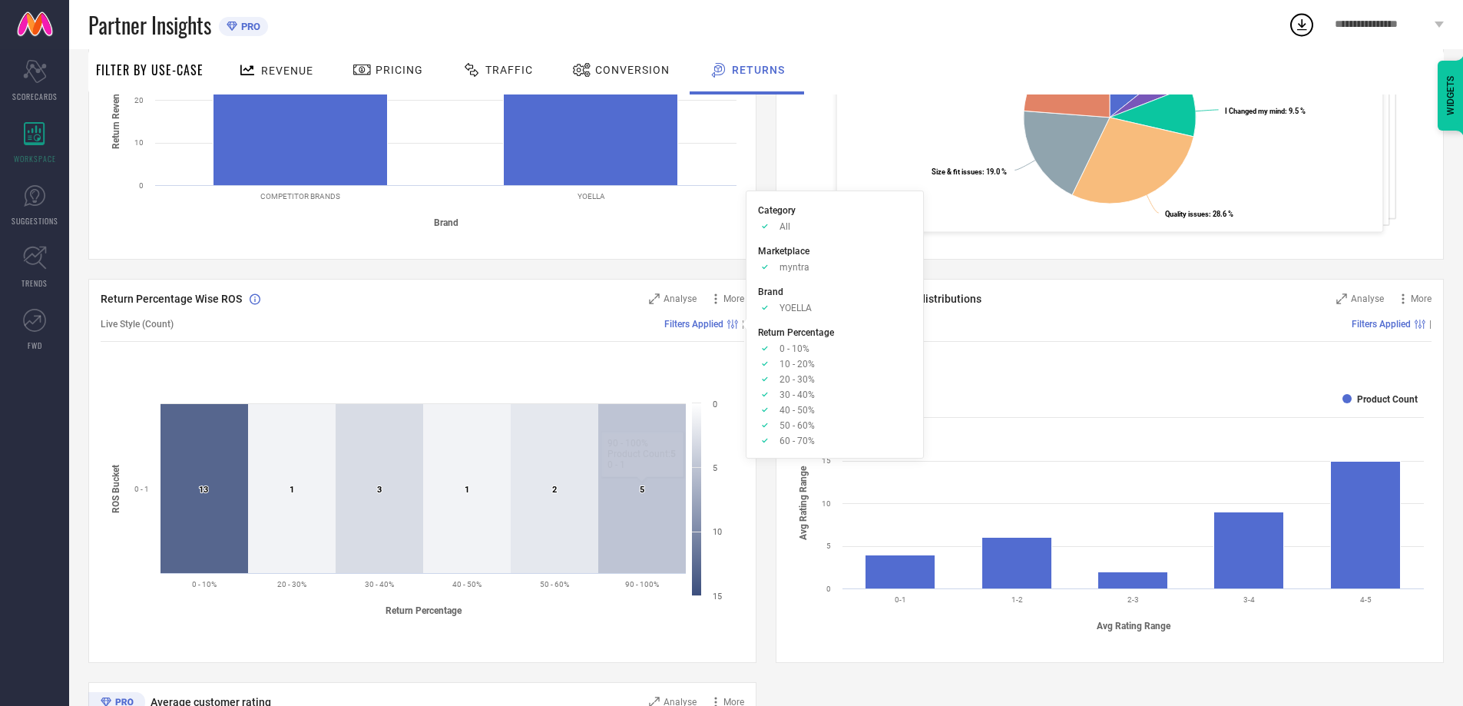
click at [703, 324] on span "Filters Applied" at bounding box center [693, 324] width 59 height 11
click at [690, 303] on span "Analyse" at bounding box center [679, 298] width 33 height 11
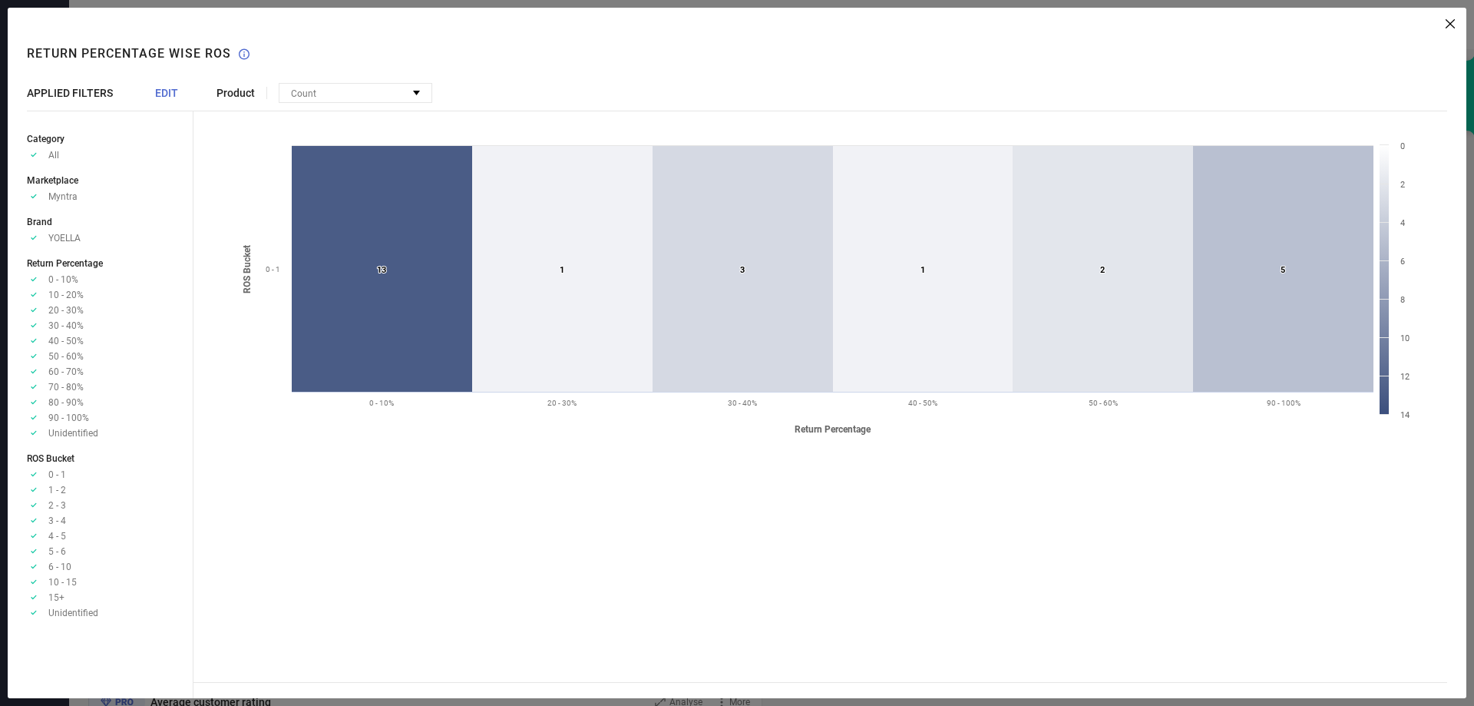
click at [233, 92] on span "Product" at bounding box center [236, 93] width 38 height 12
click at [312, 94] on span "Count" at bounding box center [303, 93] width 25 height 11
click at [301, 108] on span "Percentage" at bounding box center [318, 111] width 47 height 11
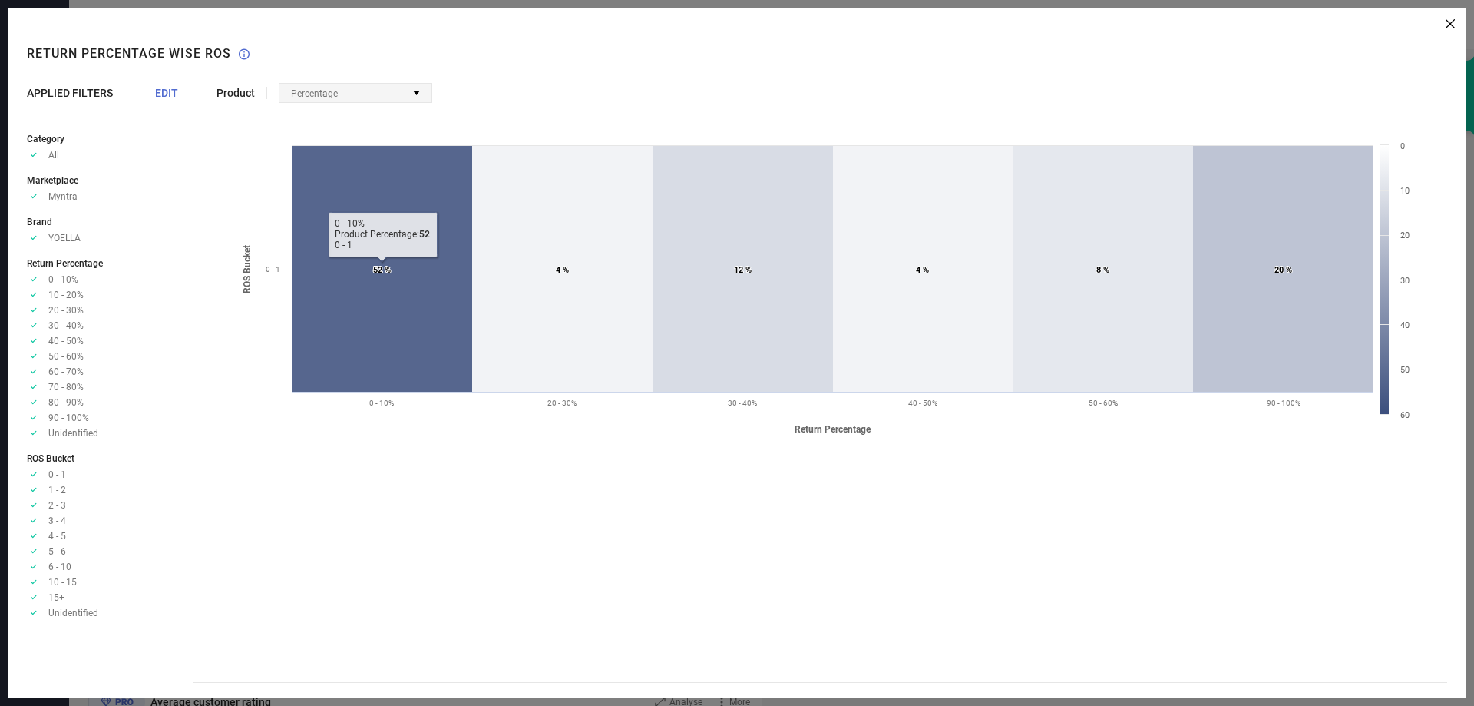
click at [339, 91] on div "Percentage" at bounding box center [318, 93] width 55 height 16
click at [312, 109] on span "Count" at bounding box center [307, 111] width 25 height 11
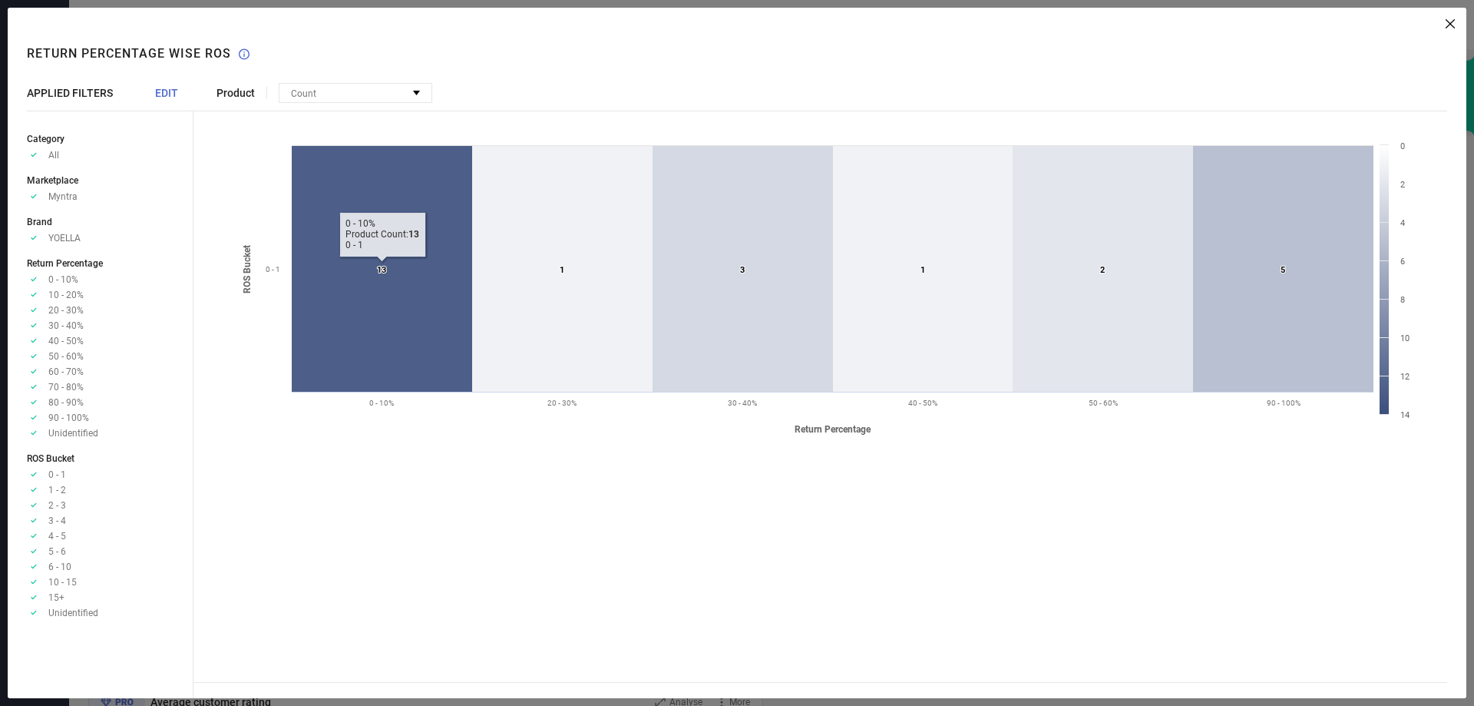
click at [296, 573] on div "Created with Highcharts 9.3.3 Return Percentage ROS Bucket 13 ​ 13 1 ​ 1 3 ​ 3 …" at bounding box center [832, 402] width 1231 height 559
click at [46, 98] on span "APPLIED FILTERS" at bounding box center [70, 93] width 86 height 12
click at [1449, 24] on icon at bounding box center [1450, 23] width 9 height 9
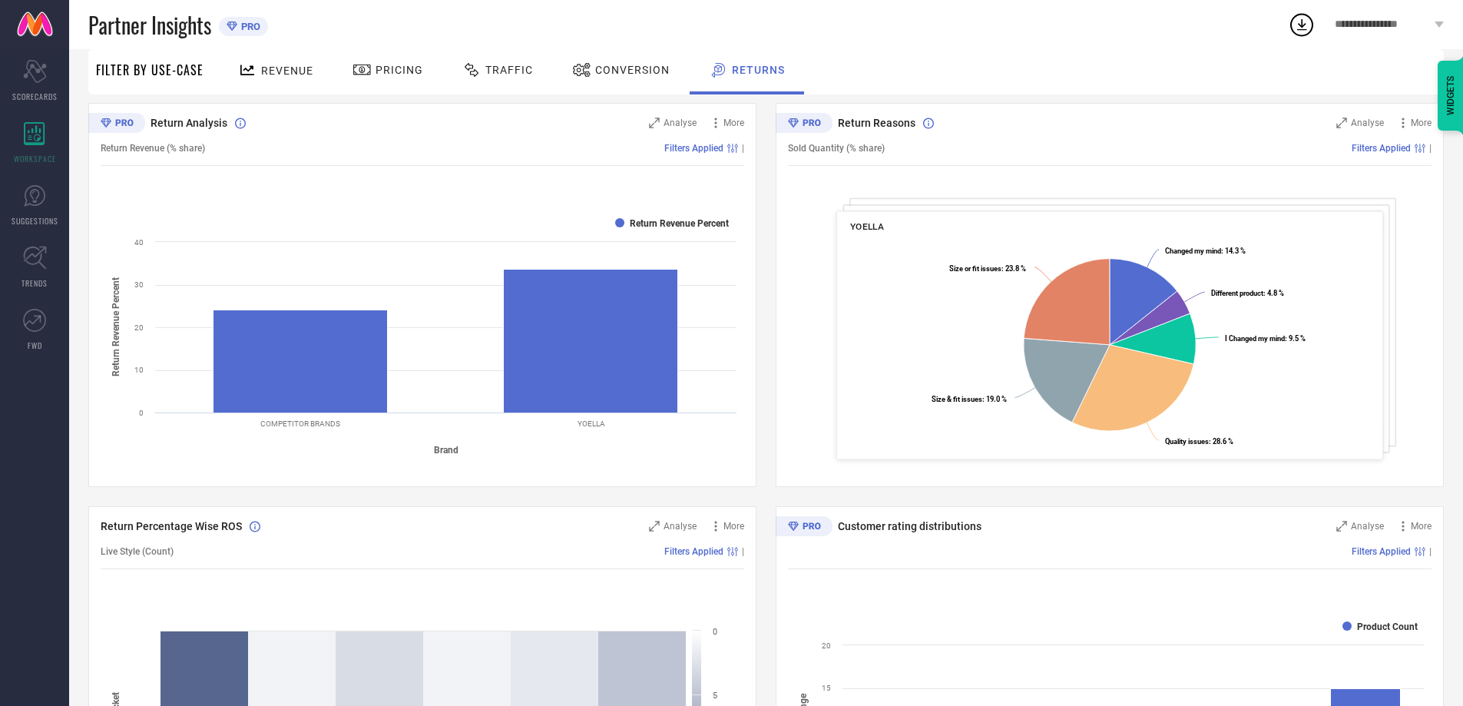
scroll to position [158, 0]
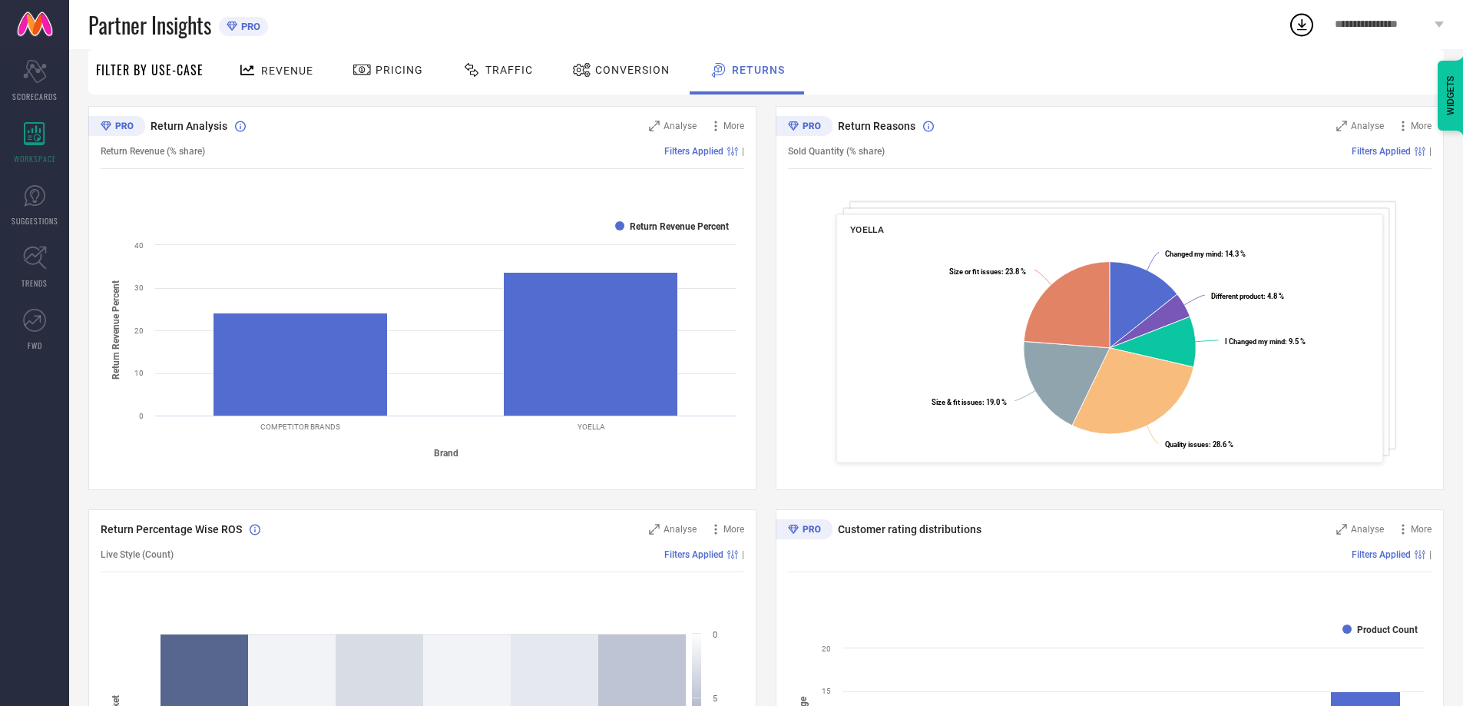
drag, startPoint x: 858, startPoint y: 161, endPoint x: 865, endPoint y: 190, distance: 29.1
click at [860, 168] on div "Sold Quantity (% share) Filters Applied |" at bounding box center [1109, 151] width 643 height 35
click at [852, 145] on div "Sold Quantity (% share) Filters Applied |" at bounding box center [1109, 151] width 643 height 35
click at [1387, 148] on span "Filters Applied" at bounding box center [1380, 151] width 59 height 11
click at [1364, 129] on span "Analyse" at bounding box center [1367, 126] width 33 height 11
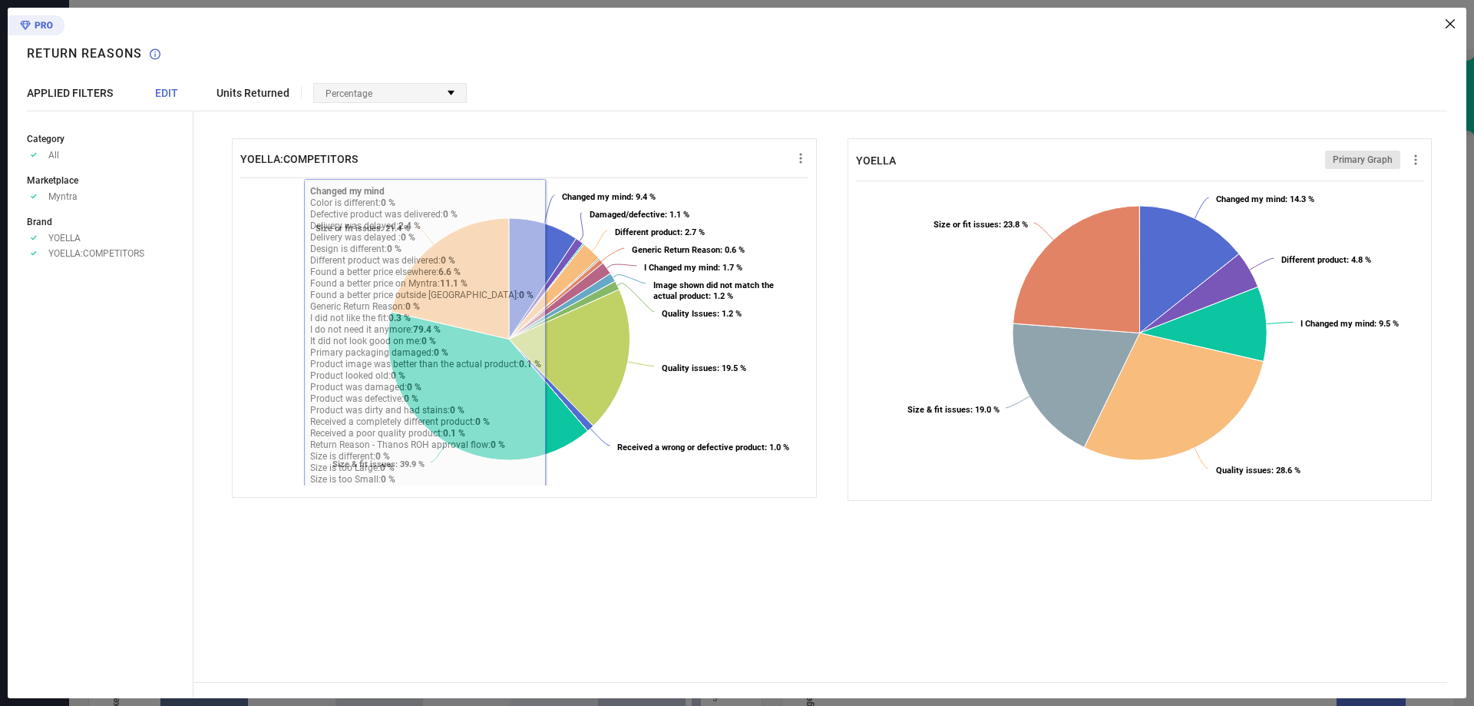
click at [373, 94] on div "Percentage" at bounding box center [353, 93] width 55 height 16
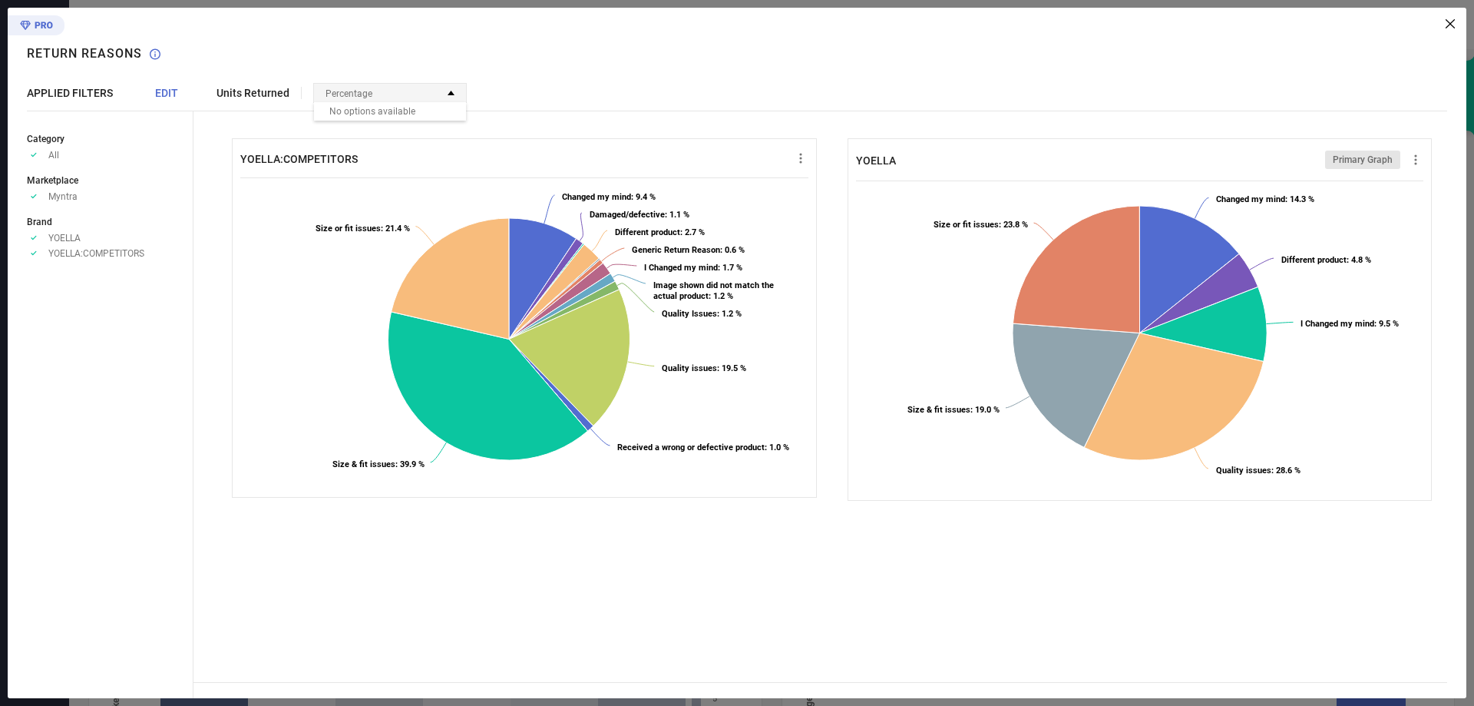
click at [382, 100] on div "Percentage" at bounding box center [390, 93] width 152 height 18
click at [160, 96] on span "EDIT" at bounding box center [166, 93] width 23 height 12
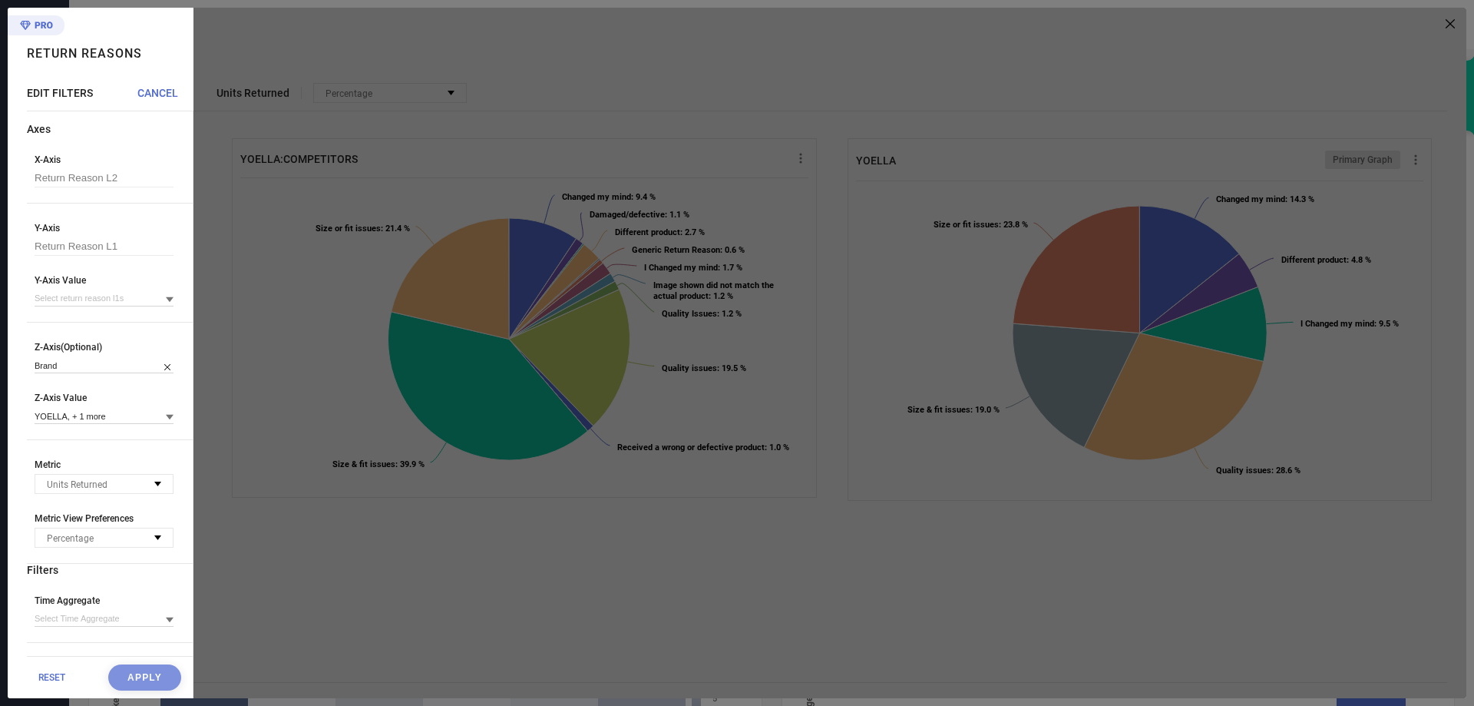
click at [315, 567] on div at bounding box center [829, 353] width 1273 height 690
click at [160, 97] on span "CANCEL" at bounding box center [157, 93] width 41 height 12
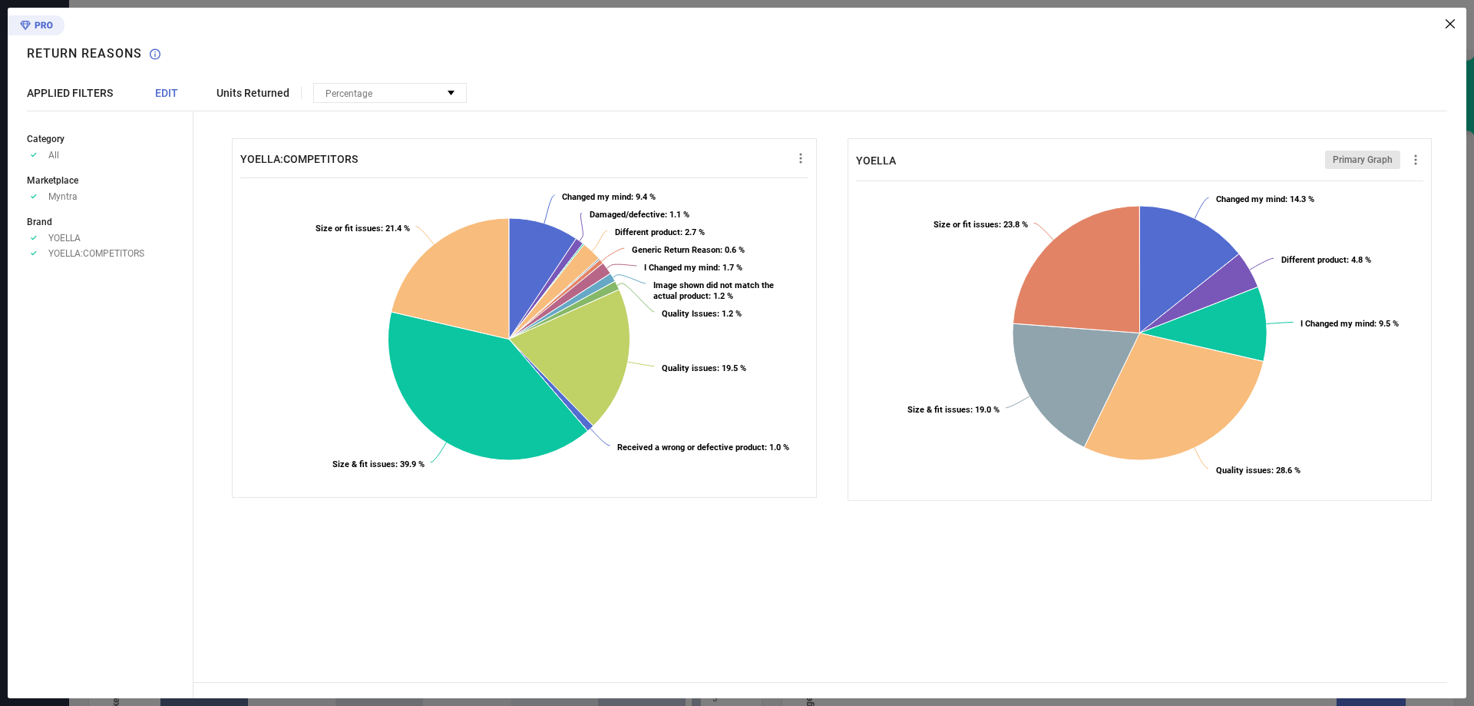
click at [31, 27] on div "Return Reasons" at bounding box center [94, 46] width 134 height 76
click at [1449, 20] on icon at bounding box center [1450, 23] width 9 height 9
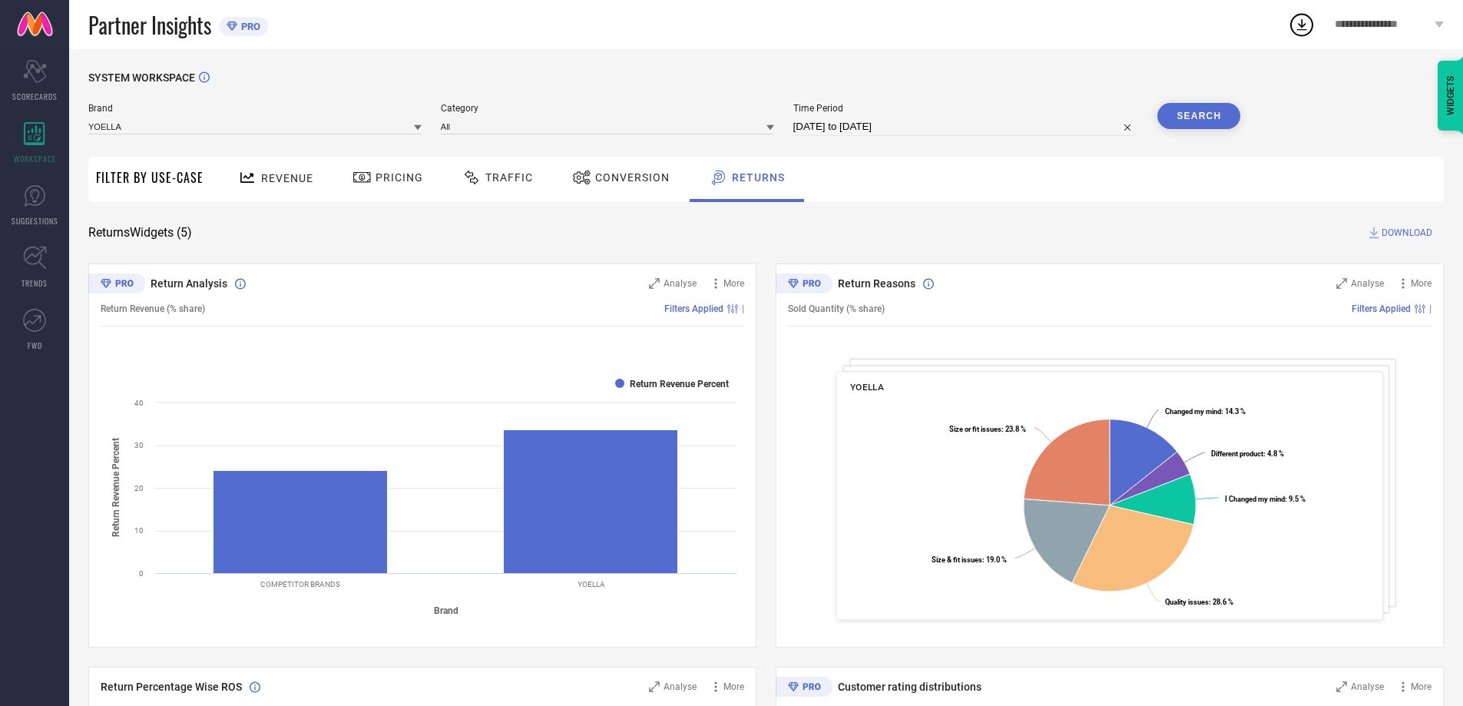
scroll to position [0, 0]
click at [289, 177] on span "Revenue" at bounding box center [287, 179] width 52 height 12
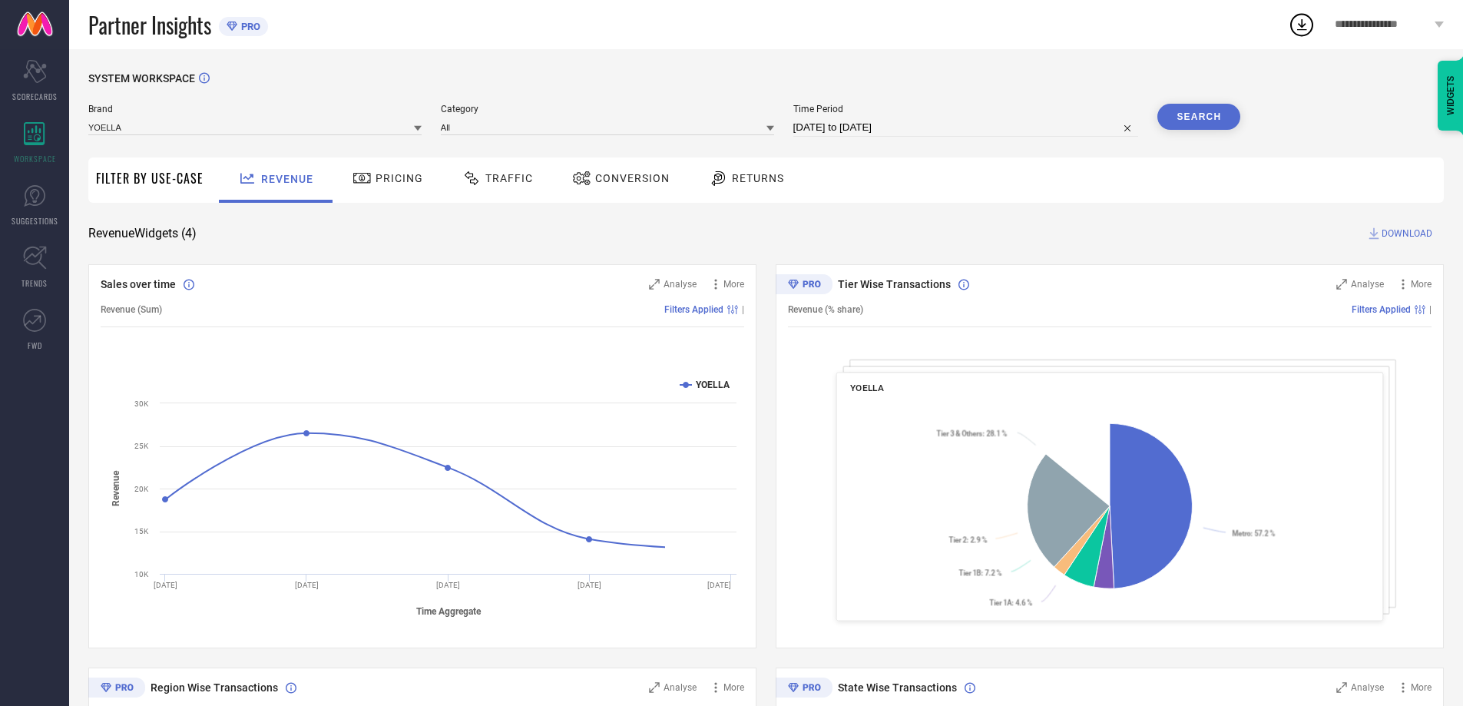
click at [395, 176] on span "Pricing" at bounding box center [399, 178] width 48 height 12
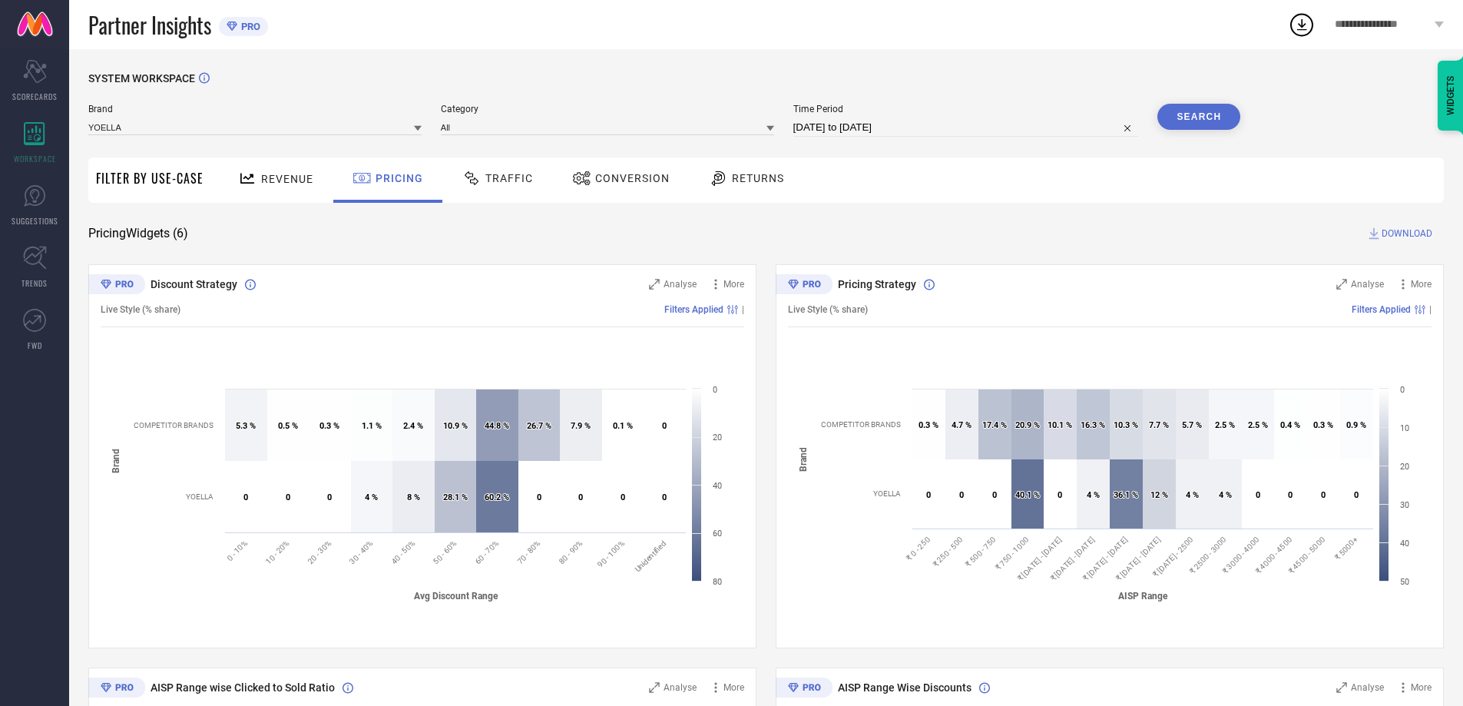
click at [504, 177] on span "Traffic" at bounding box center [509, 178] width 48 height 12
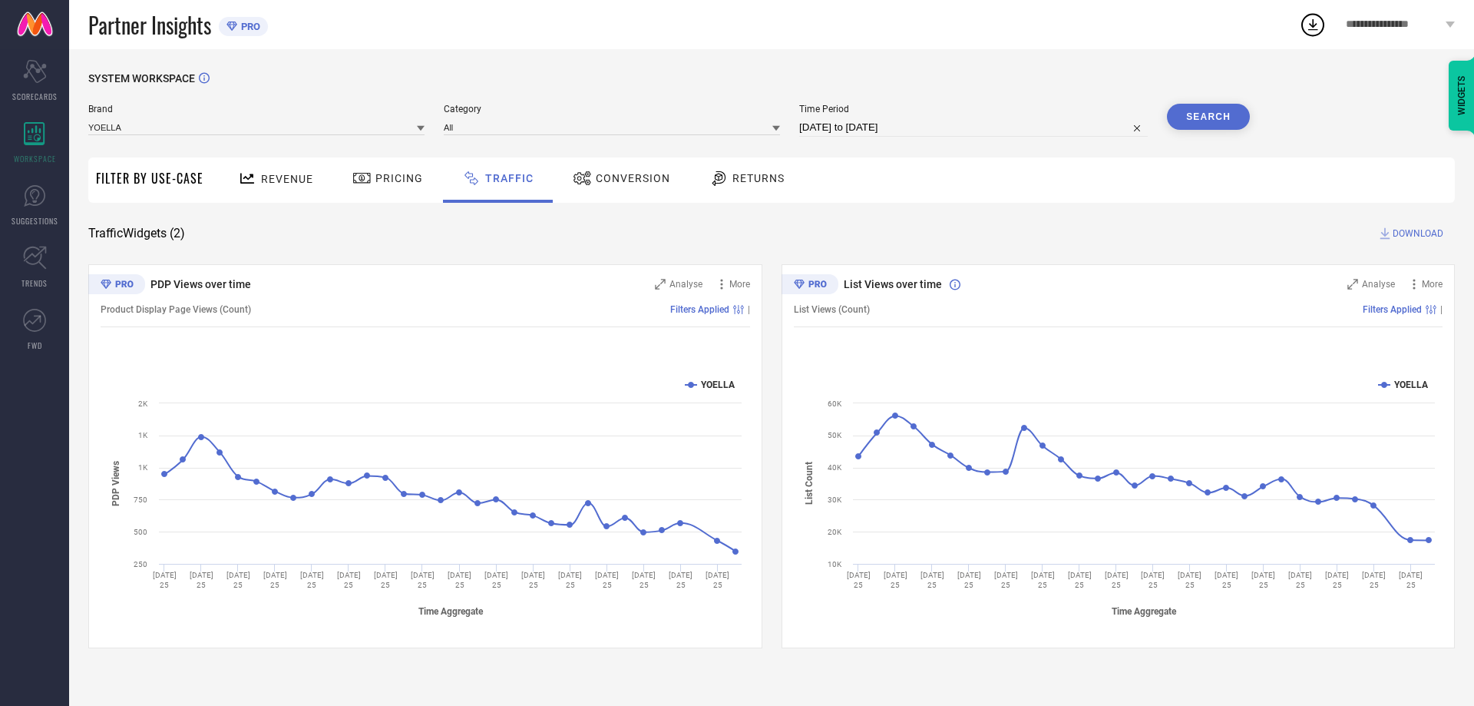
click at [625, 184] on span "Conversion" at bounding box center [633, 178] width 74 height 12
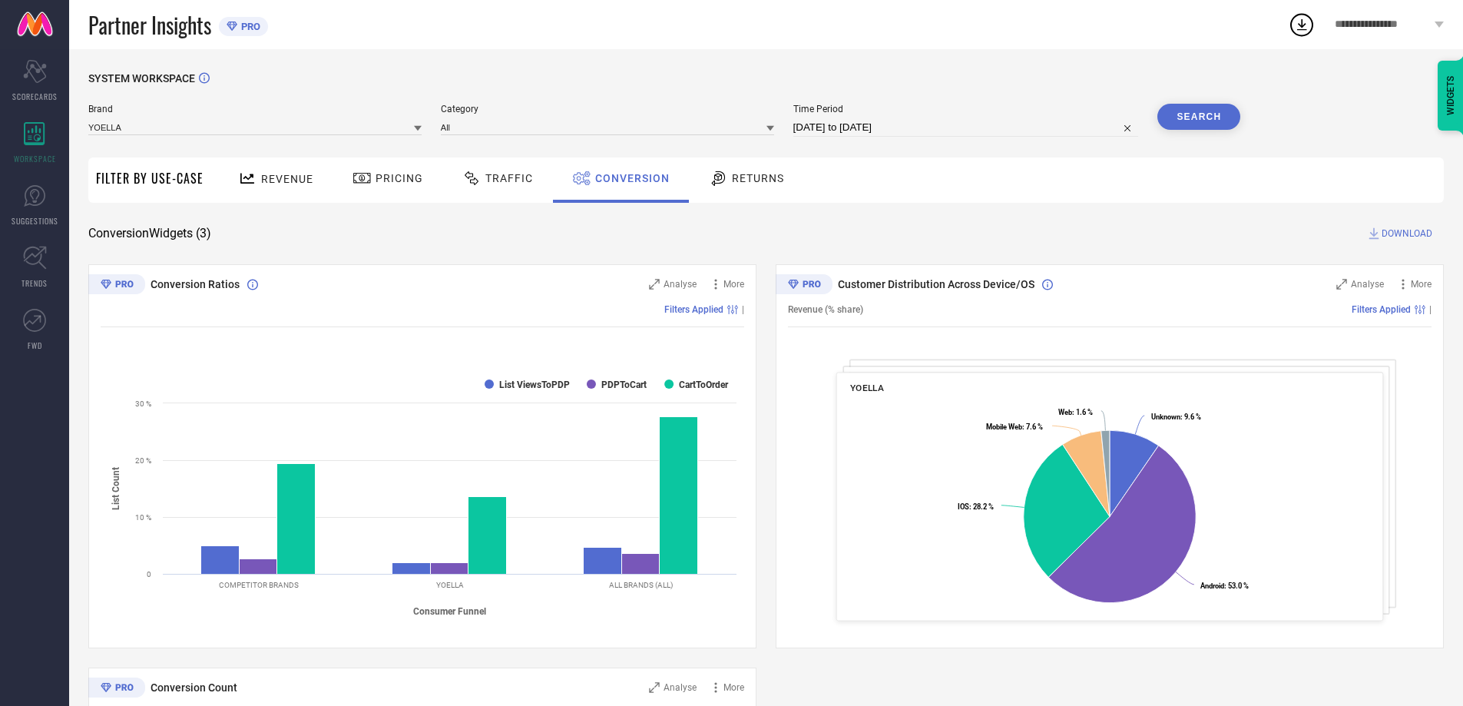
click at [733, 175] on span "Returns" at bounding box center [758, 178] width 52 height 12
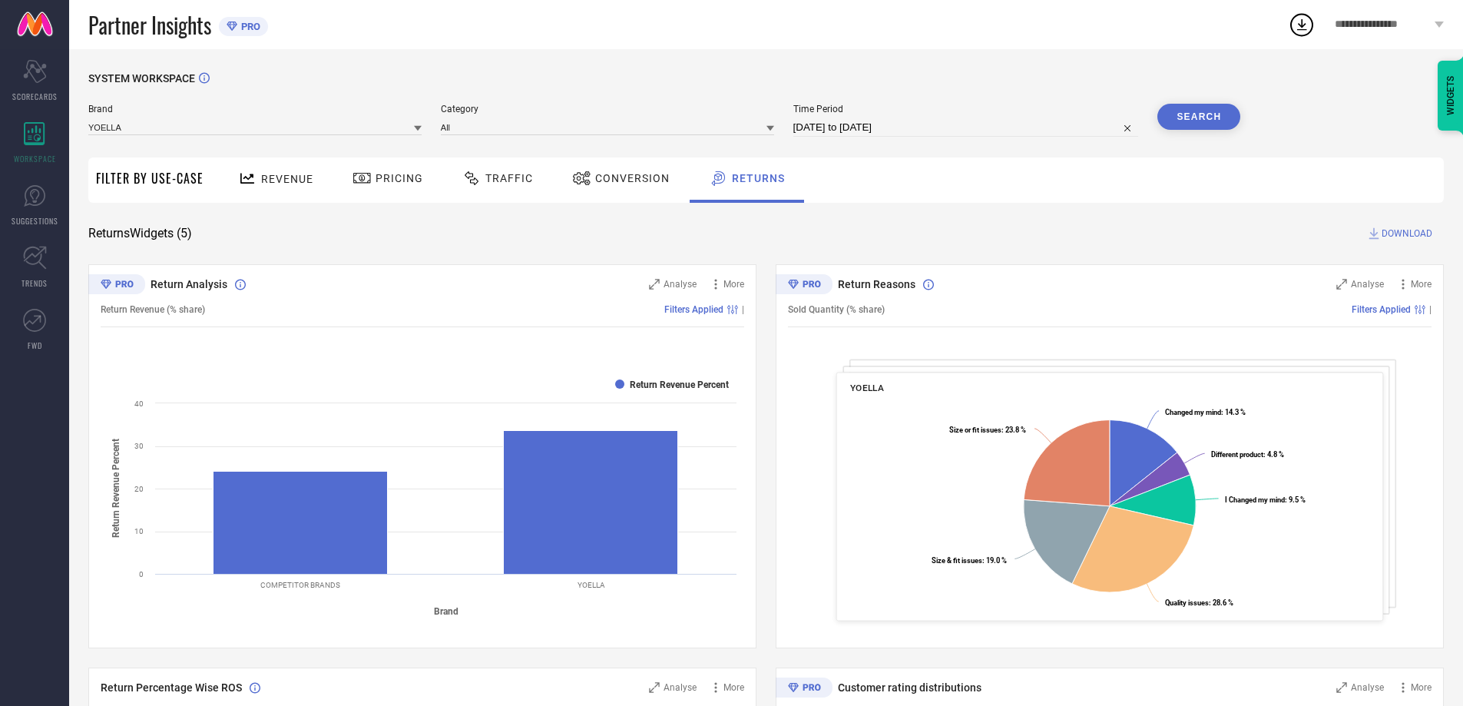
click at [276, 169] on div "Revenue" at bounding box center [275, 178] width 83 height 27
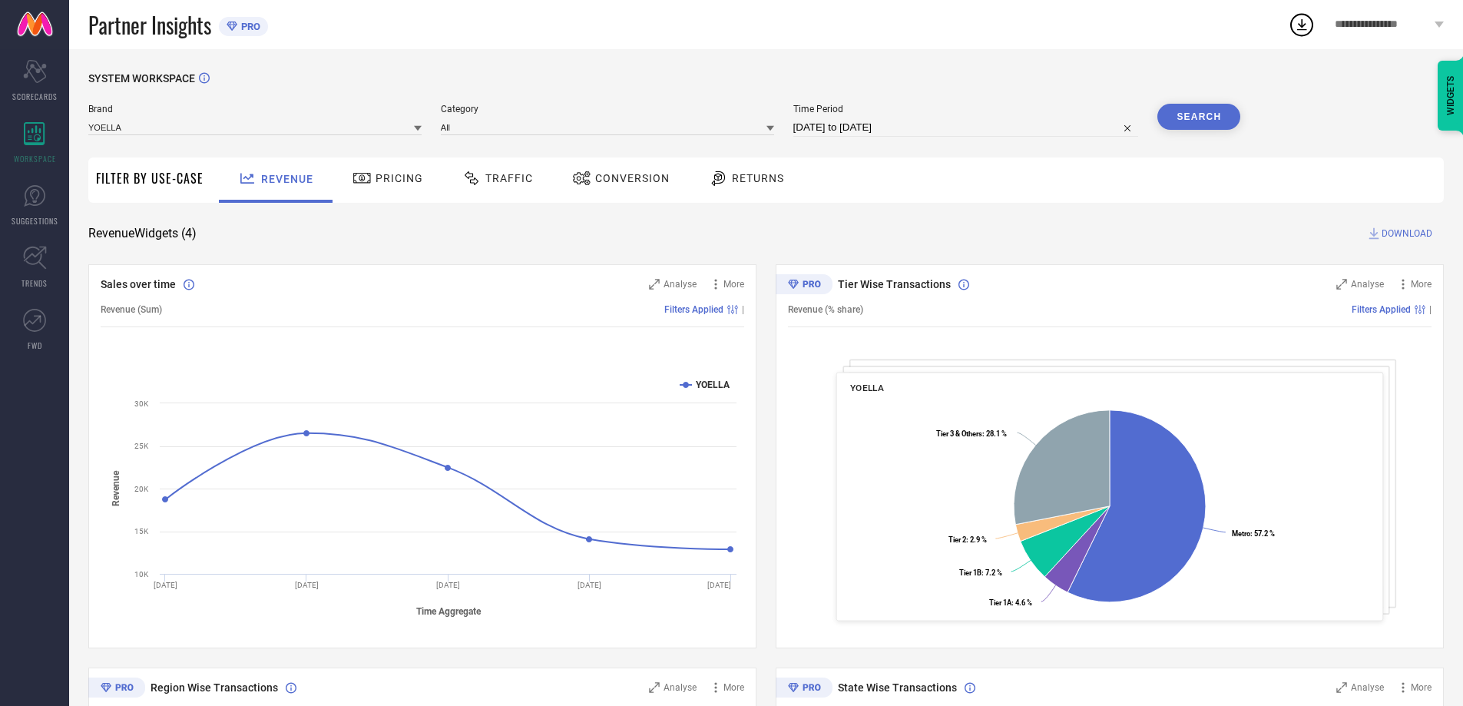
click at [379, 174] on span "Pricing" at bounding box center [399, 178] width 48 height 12
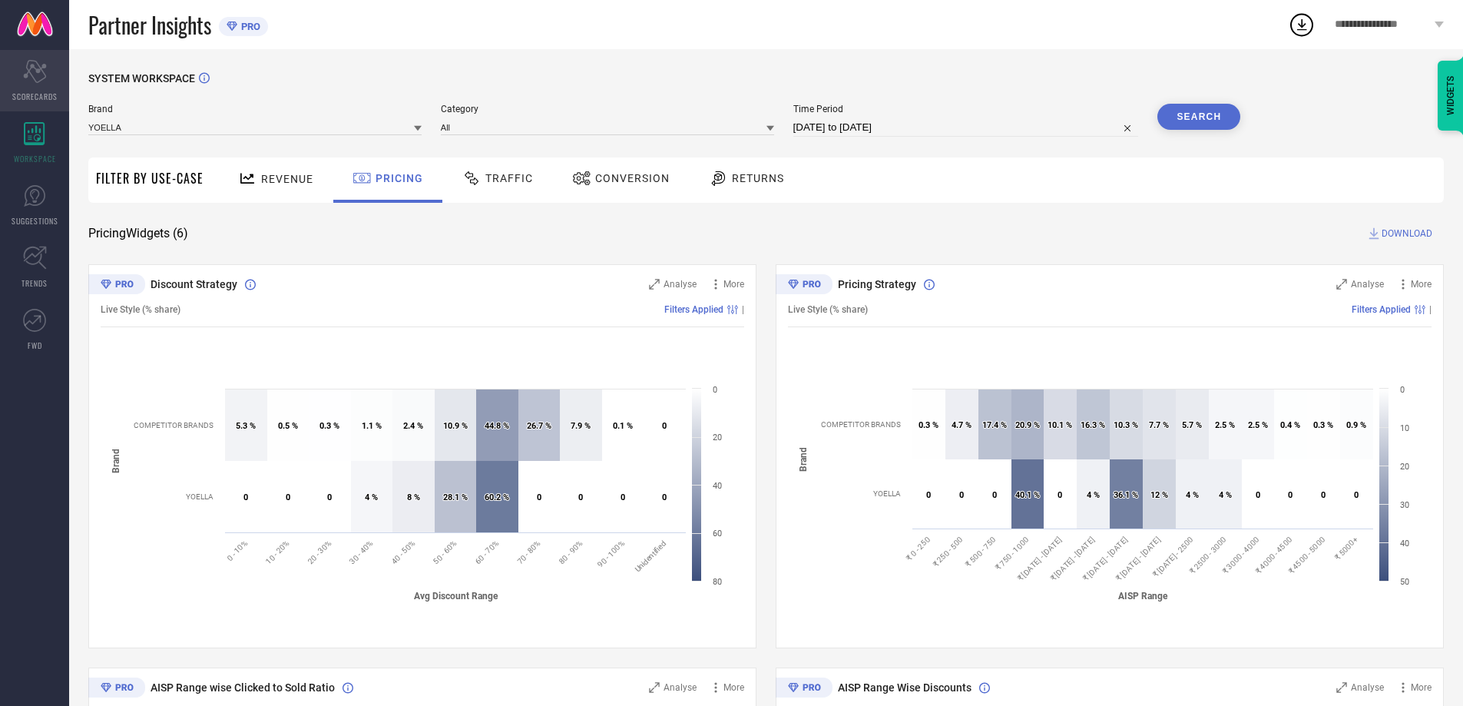
click at [39, 81] on icon at bounding box center [34, 71] width 23 height 23
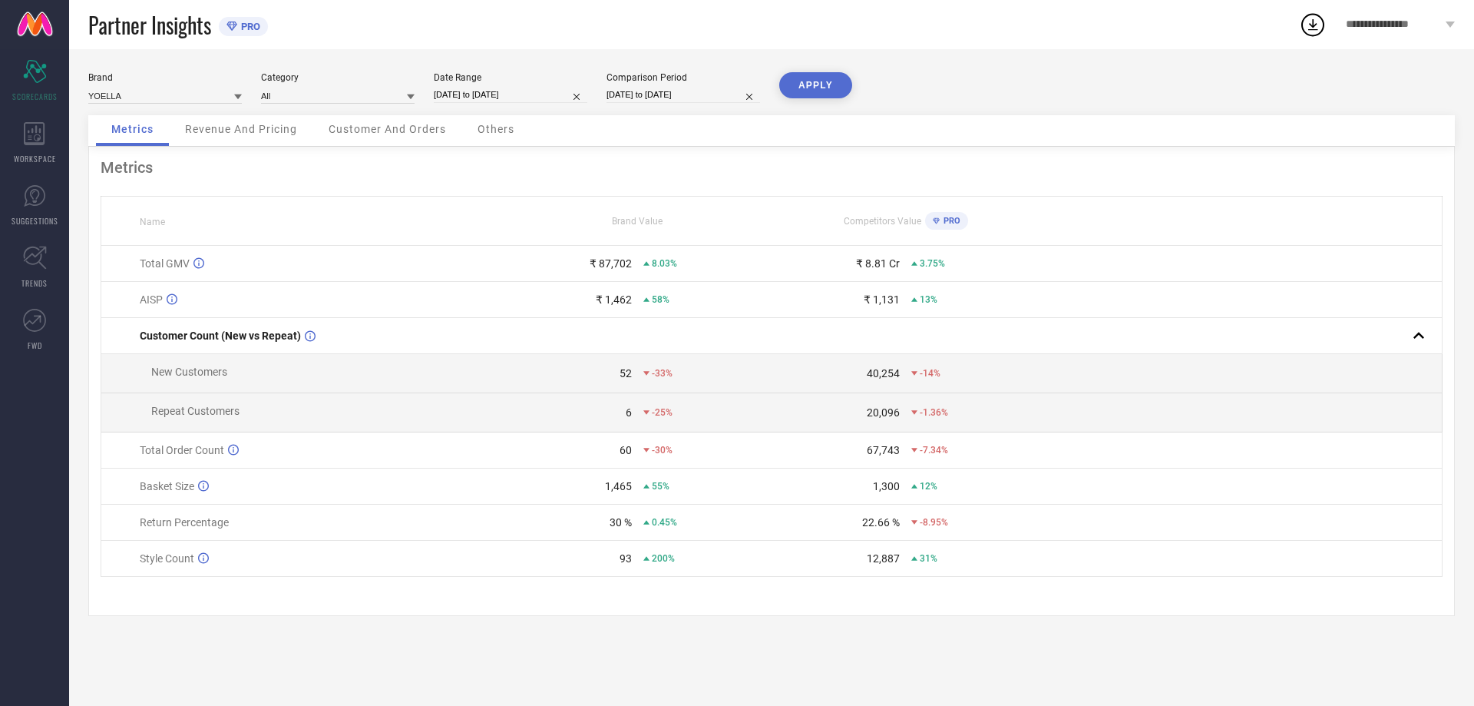
click at [401, 130] on span "Customer And Orders" at bounding box center [387, 129] width 117 height 12
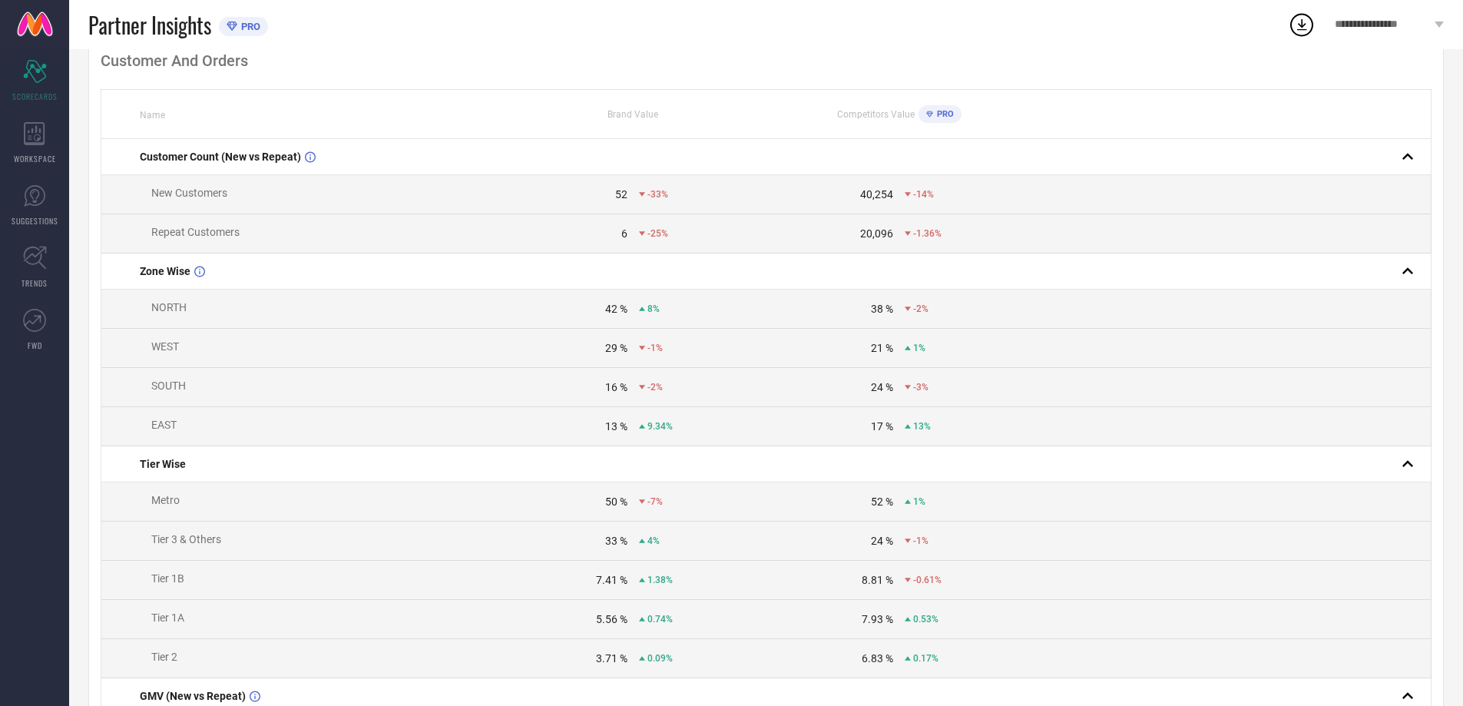
scroll to position [70, 0]
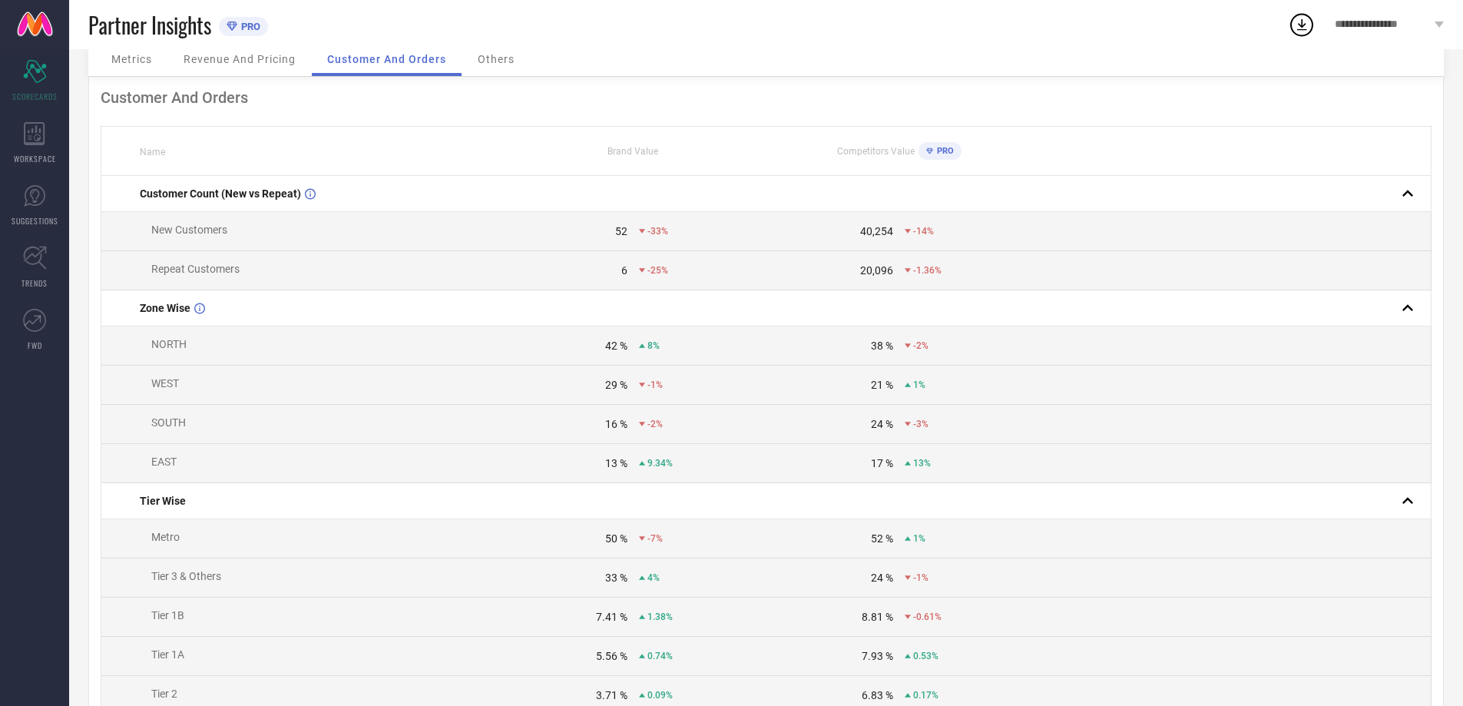
click at [246, 55] on span "Revenue And Pricing" at bounding box center [240, 59] width 112 height 12
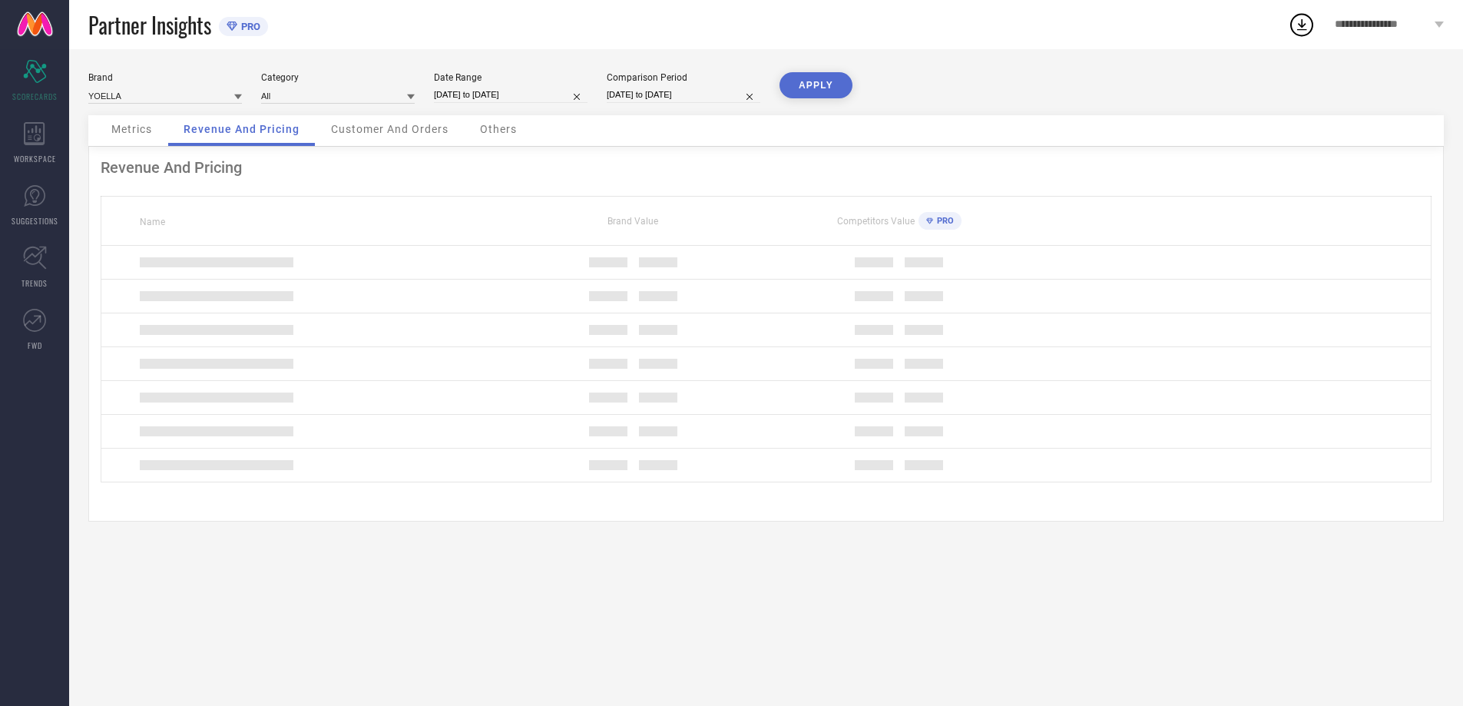
scroll to position [0, 0]
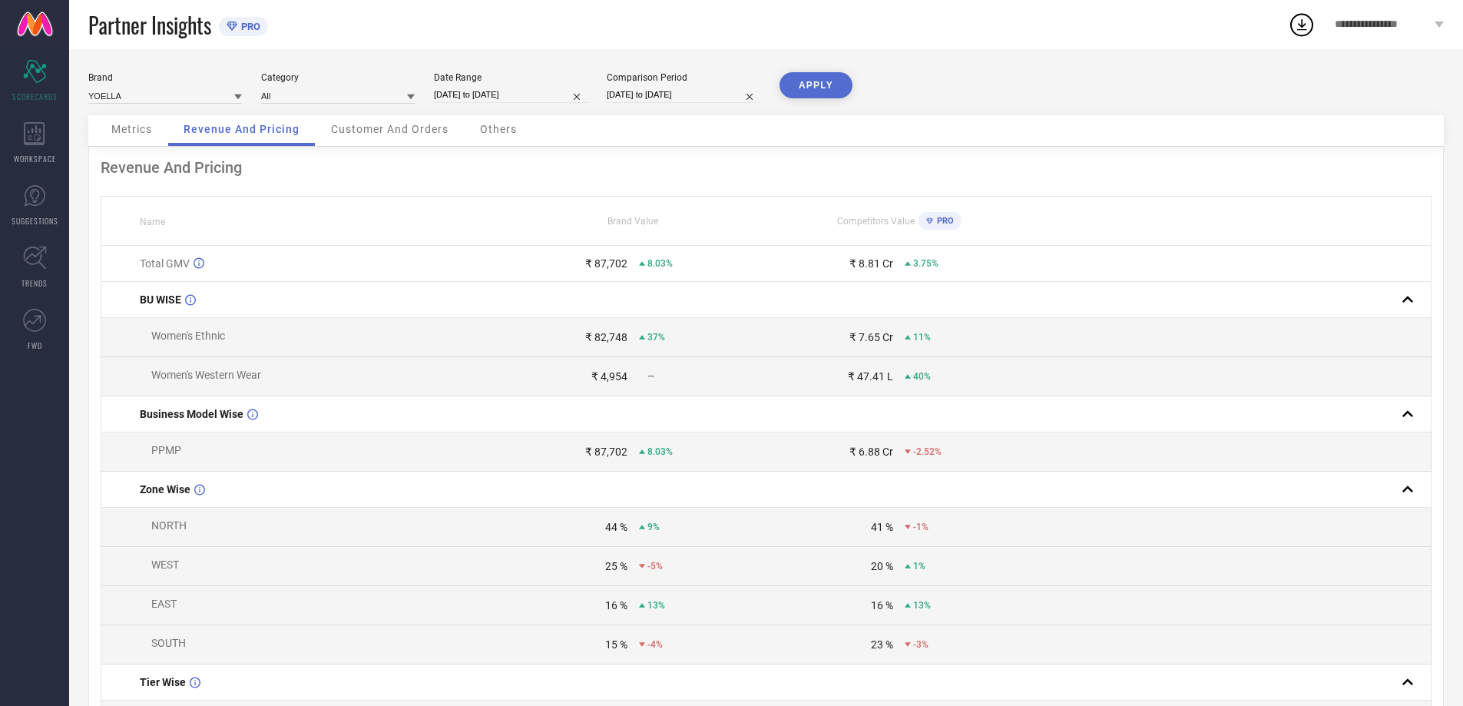
click at [110, 129] on div "Metrics" at bounding box center [131, 130] width 71 height 31
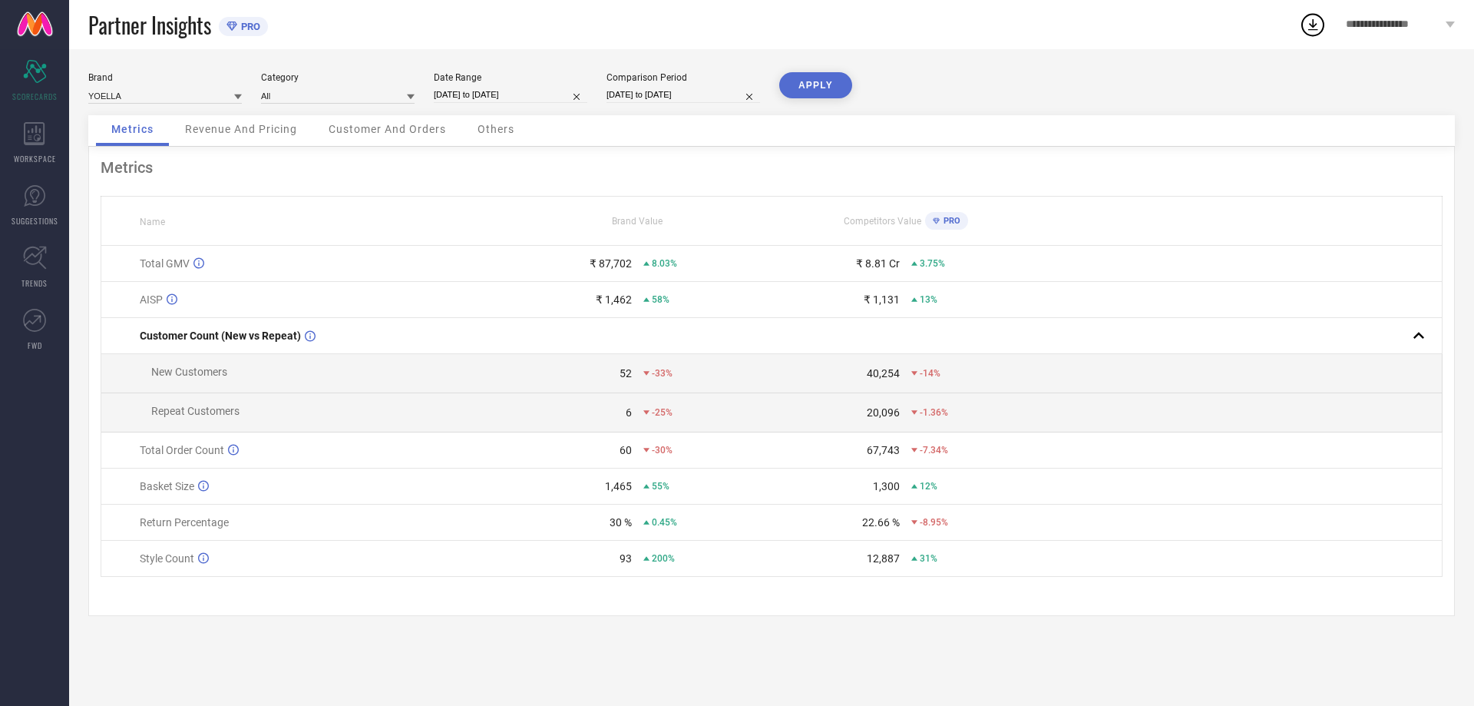
click at [953, 220] on span "PRO" at bounding box center [950, 221] width 21 height 10
click at [377, 128] on span "Customer And Orders" at bounding box center [387, 129] width 117 height 12
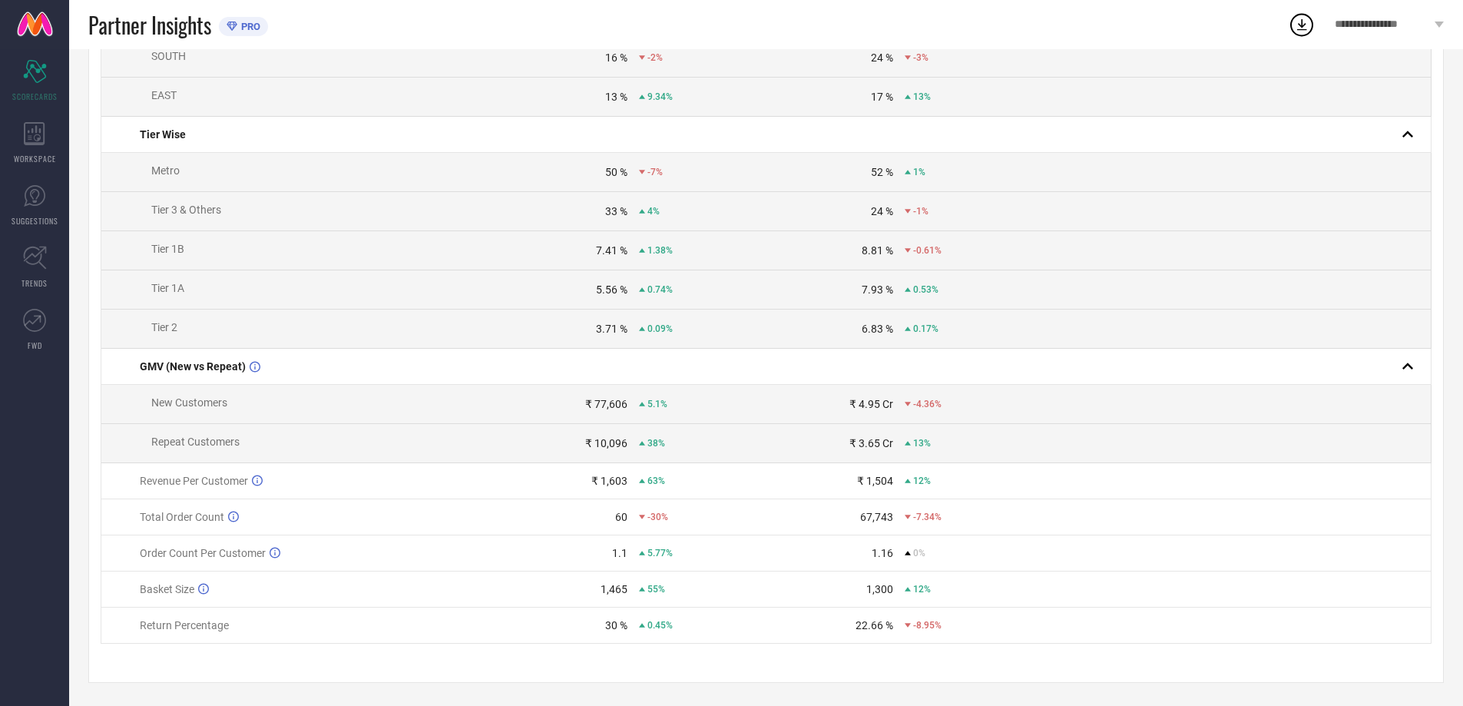
scroll to position [70, 0]
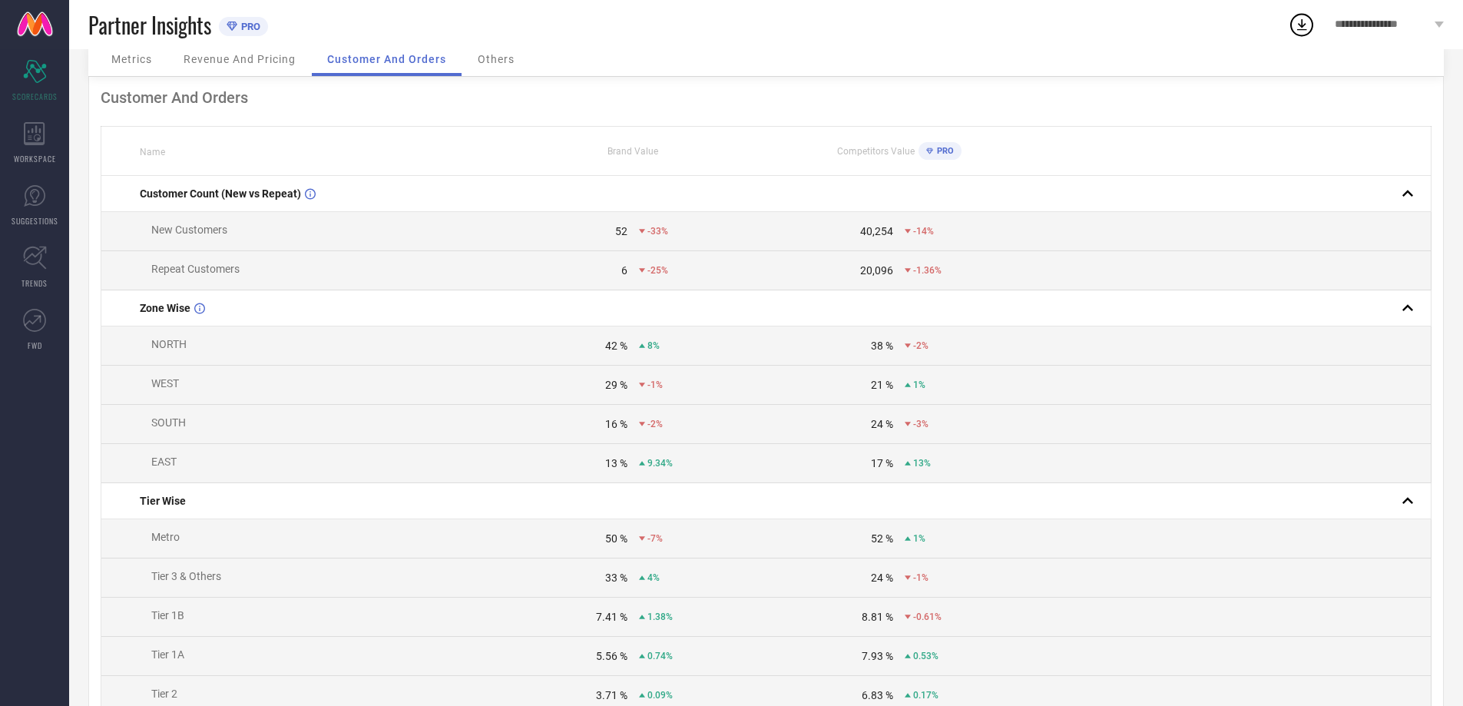
click at [498, 59] on span "Others" at bounding box center [496, 59] width 37 height 12
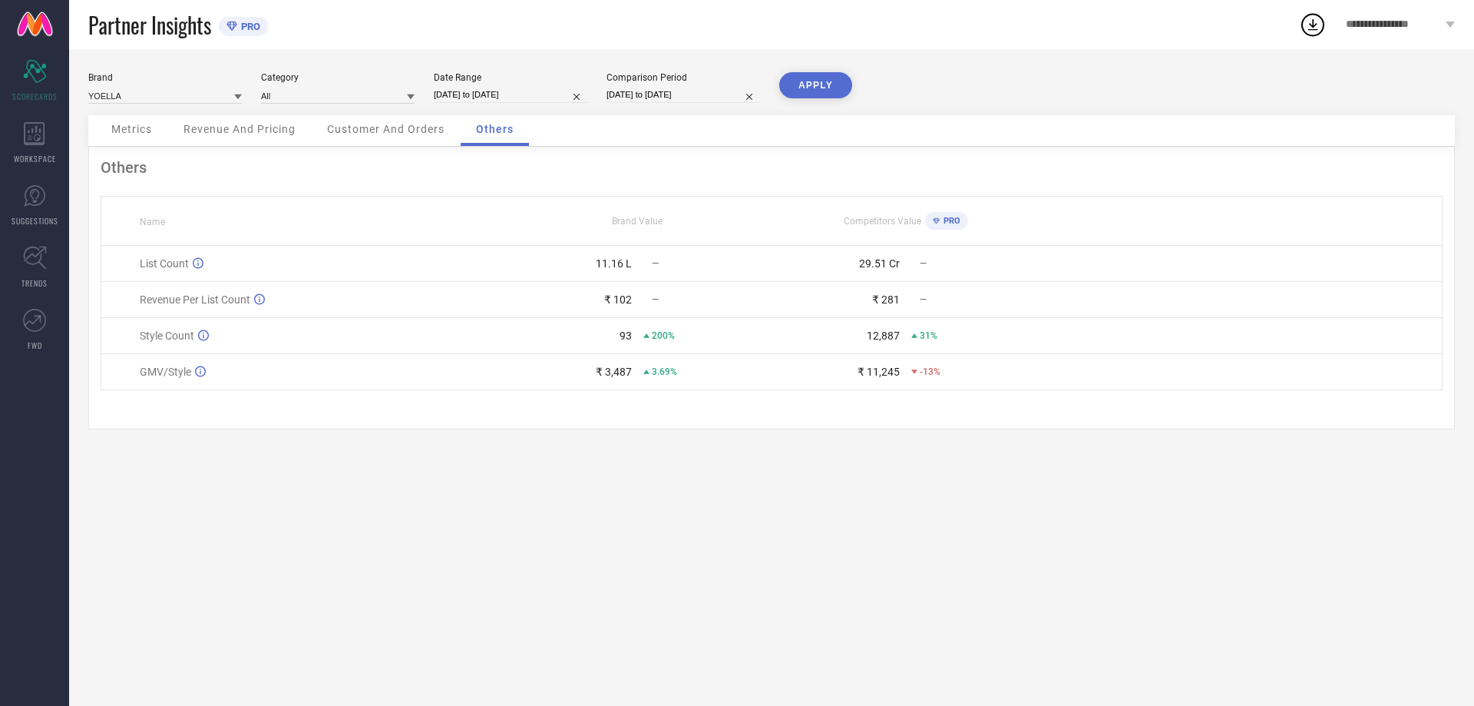
click at [389, 131] on span "Customer And Orders" at bounding box center [385, 129] width 117 height 12
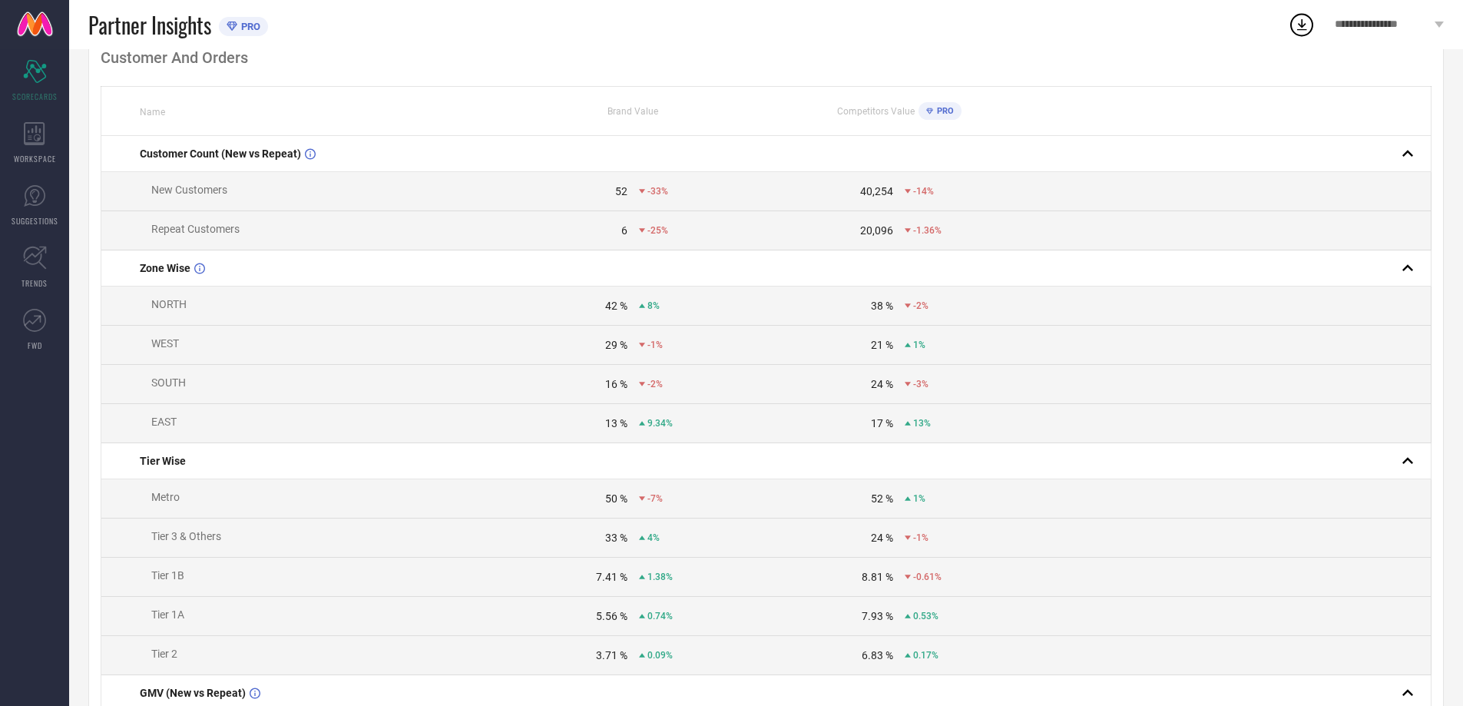
scroll to position [454, 0]
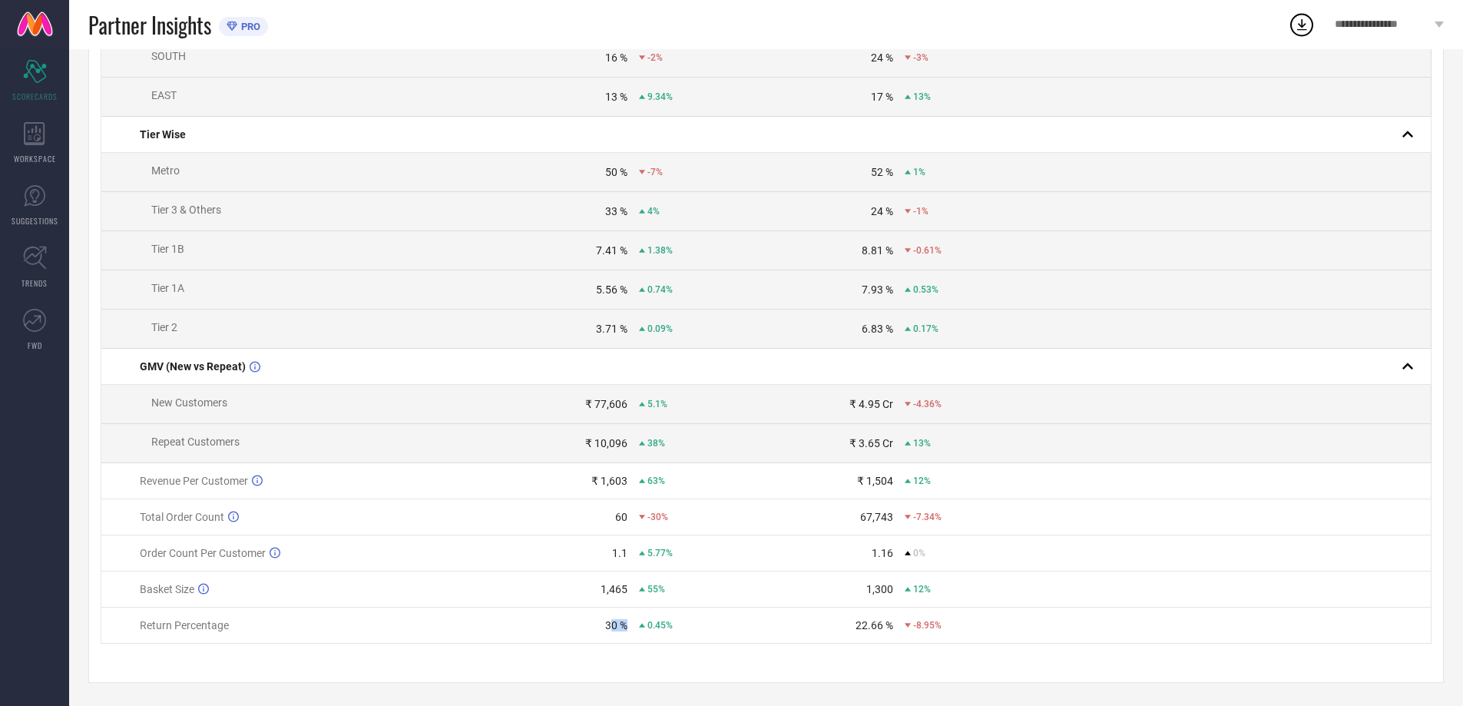
drag, startPoint x: 623, startPoint y: 622, endPoint x: 609, endPoint y: 626, distance: 15.1
click at [609, 626] on div "30 %" at bounding box center [616, 625] width 22 height 12
click at [653, 623] on span "0.45%" at bounding box center [659, 625] width 25 height 11
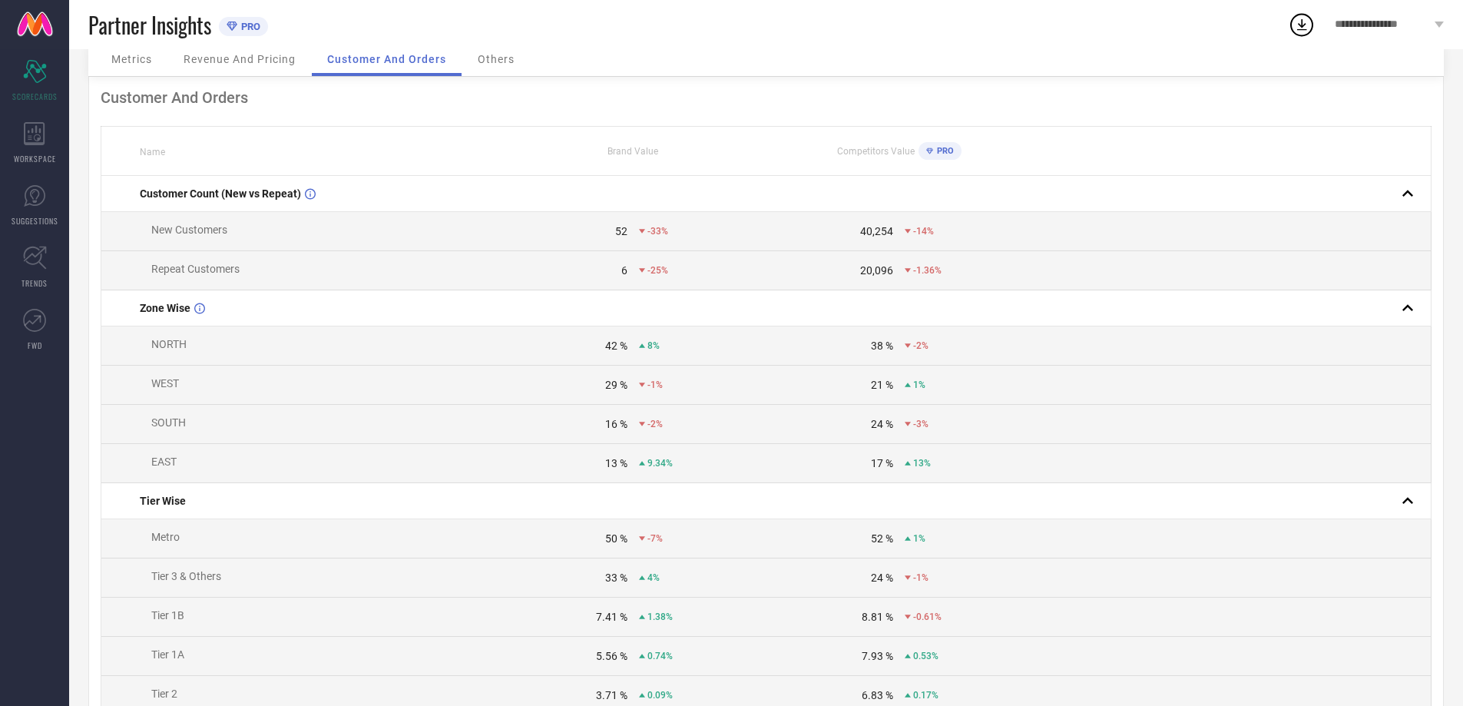
click at [272, 60] on span "Revenue And Pricing" at bounding box center [240, 59] width 112 height 12
